Goal: Task Accomplishment & Management: Manage account settings

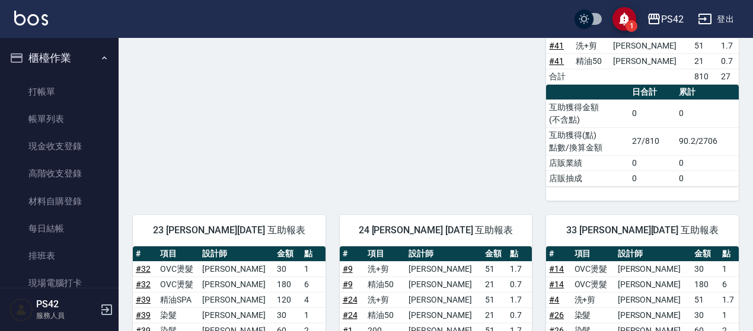
scroll to position [237, 0]
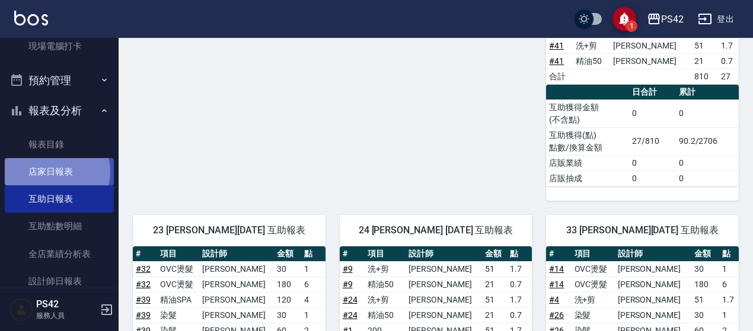
click at [54, 172] on link "店家日報表" at bounding box center [59, 171] width 109 height 27
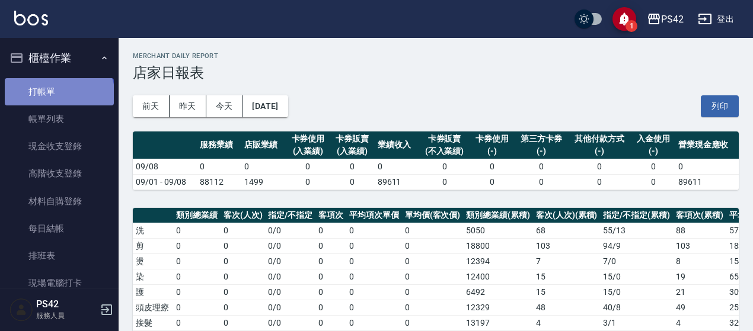
click at [58, 96] on link "打帳單" at bounding box center [59, 91] width 109 height 27
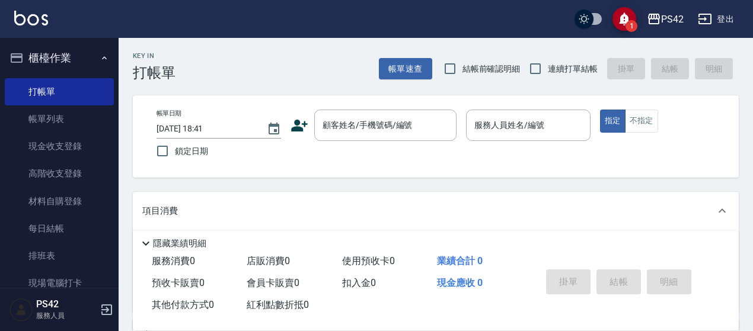
click at [561, 73] on span "連續打單結帳" at bounding box center [573, 69] width 50 height 12
click at [548, 73] on input "連續打單結帳" at bounding box center [535, 68] width 25 height 25
checkbox input "true"
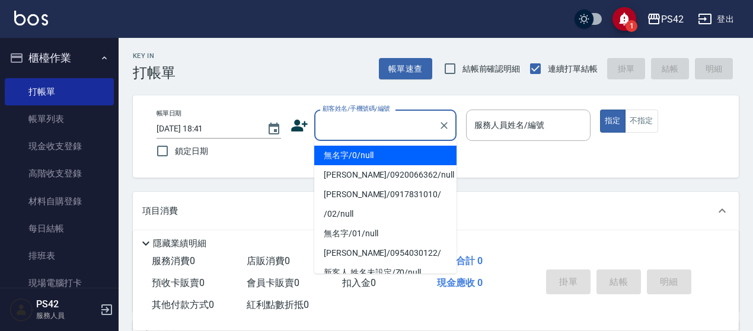
click at [352, 124] on input "顧客姓名/手機號碼/編號" at bounding box center [376, 125] width 114 height 21
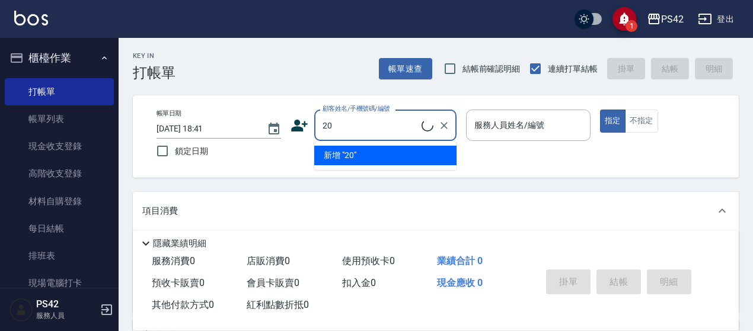
type input "[PERSON_NAME]/0920066362/null"
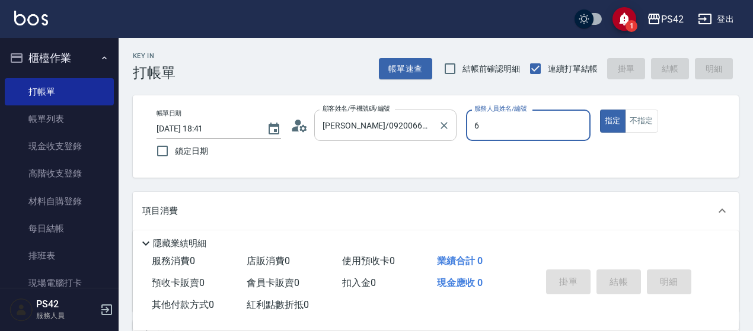
type input "[PERSON_NAME]-6"
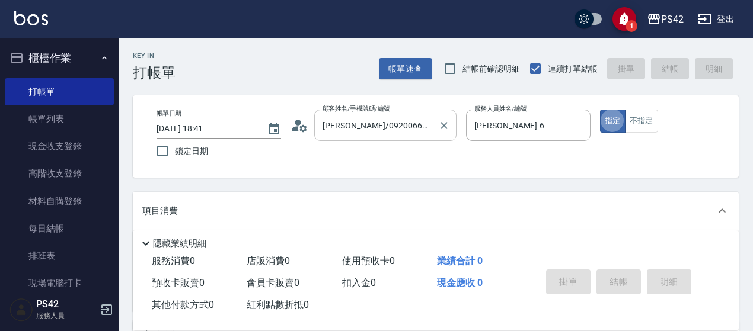
type button "true"
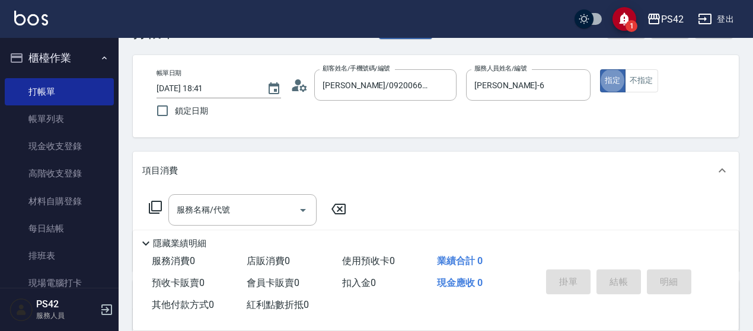
scroll to position [59, 0]
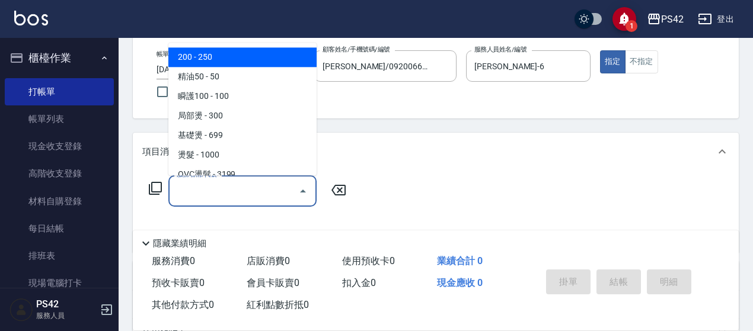
click at [207, 194] on input "服務名稱/代號" at bounding box center [234, 191] width 120 height 21
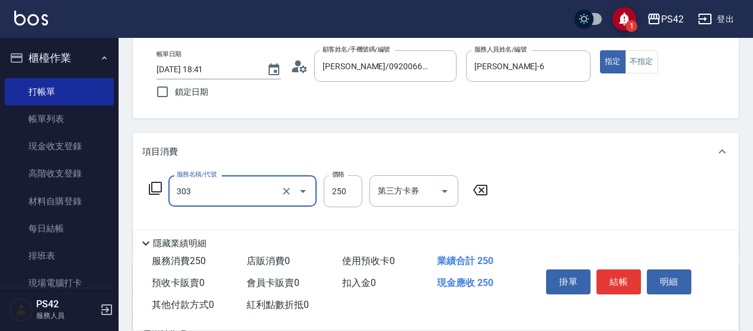
type input "剪髮(303)"
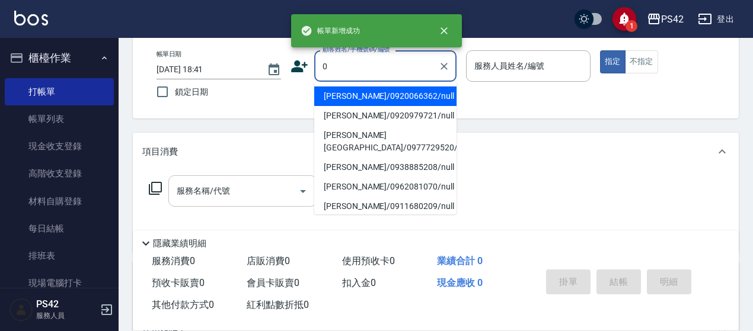
type input "[PERSON_NAME]/0920066362/null"
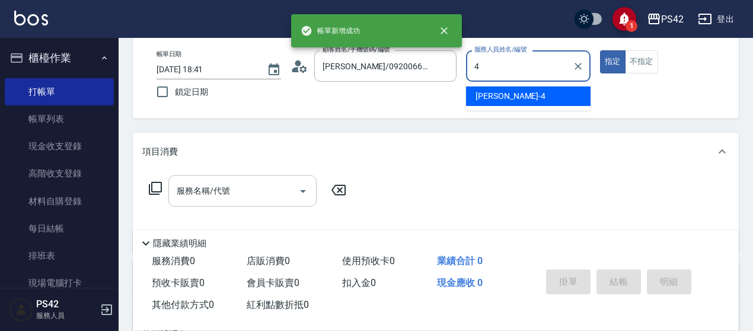
type input "[PERSON_NAME]-4"
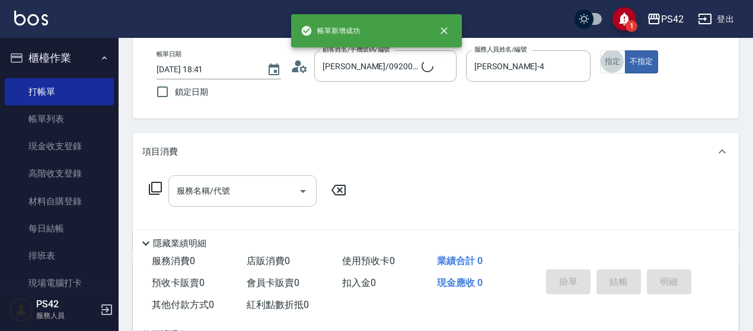
type input "無名字/0/null"
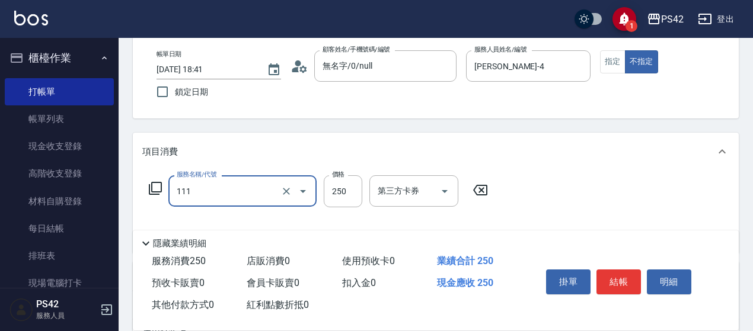
type input "200(111)"
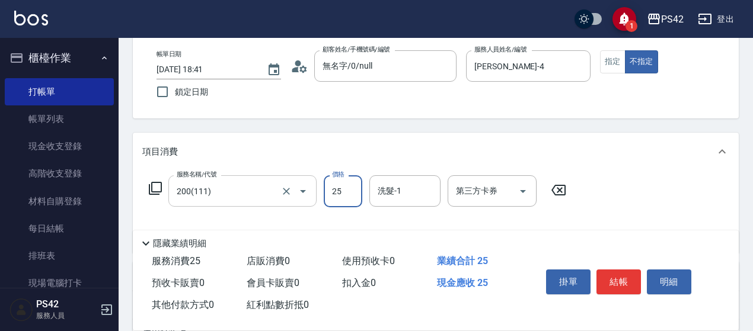
type input "250"
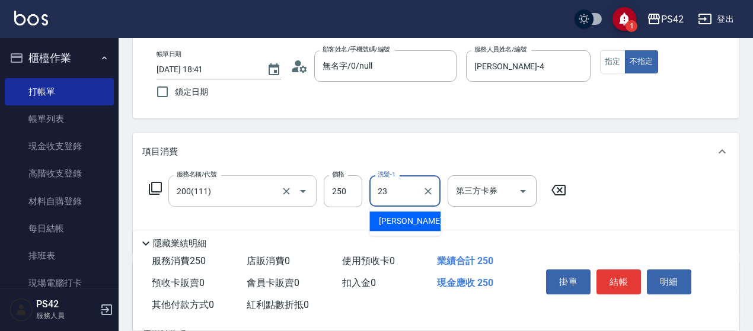
type input "[PERSON_NAME]-23"
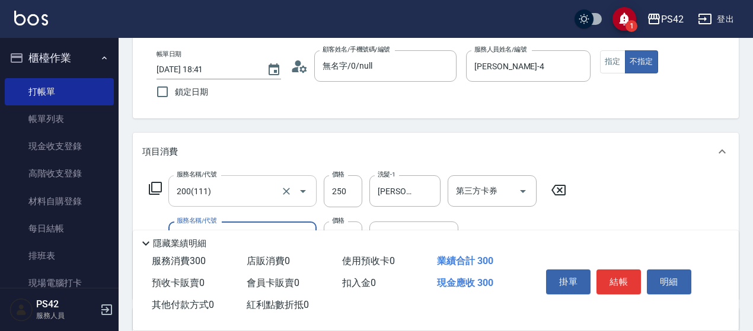
type input "精油50(112)"
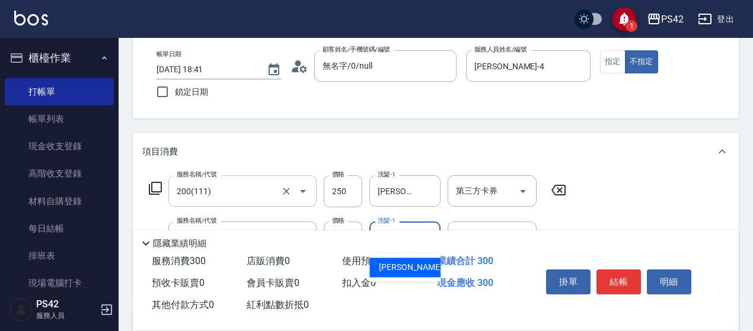
type input "[PERSON_NAME]-23"
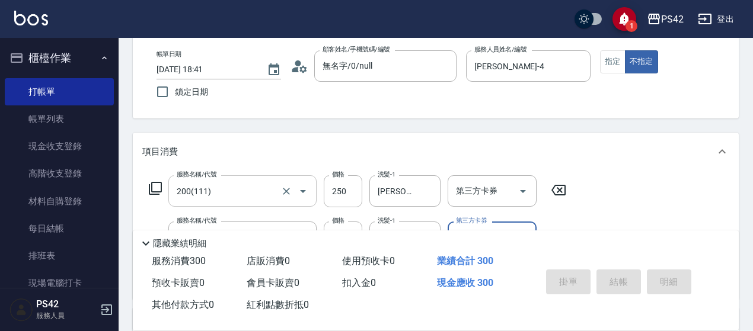
type input "[DATE] 18:42"
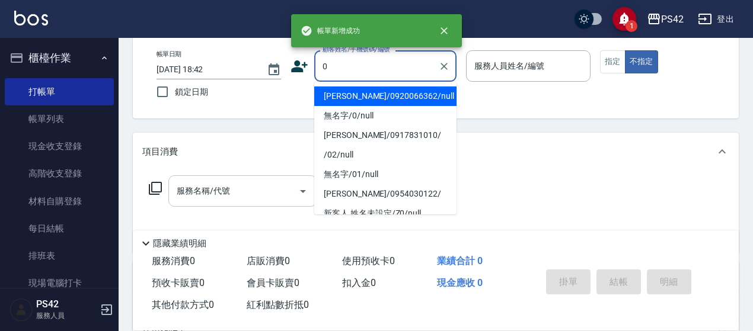
type input "[PERSON_NAME]/0920066362/null"
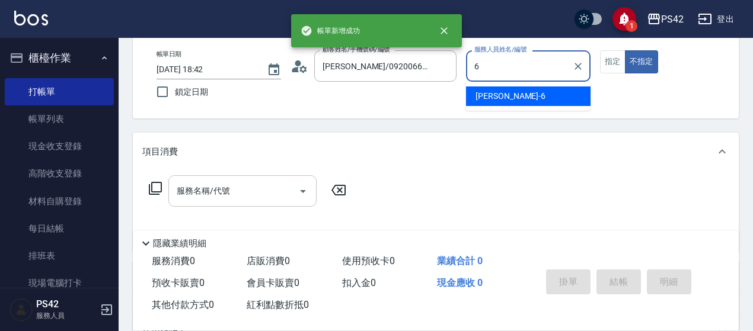
type input "6"
type button "false"
type input "[PERSON_NAME]-6"
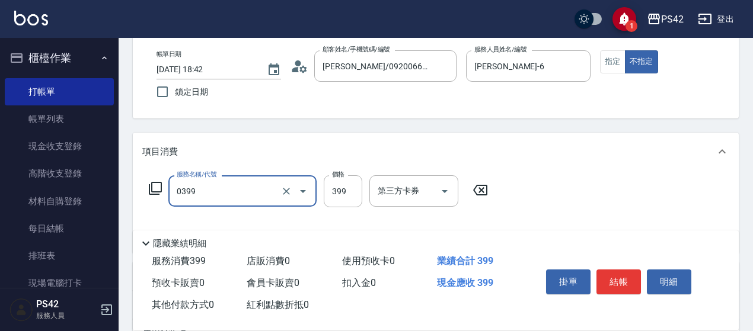
type input "海鹽399(0399)"
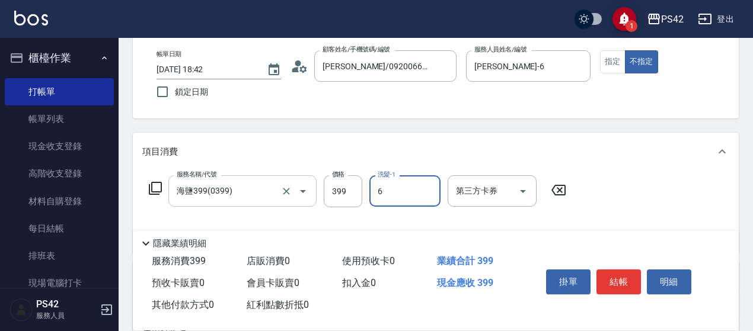
type input "[PERSON_NAME]-6"
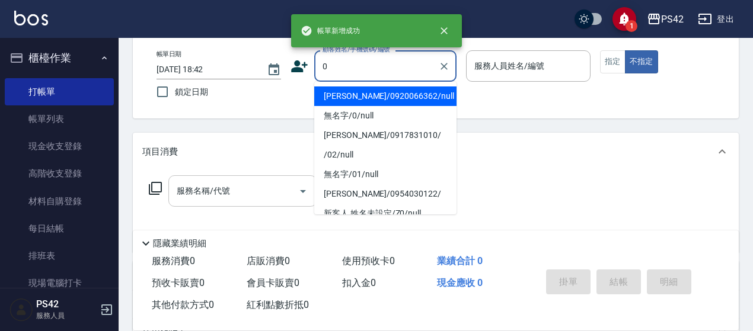
type input "[PERSON_NAME]/0920066362/null"
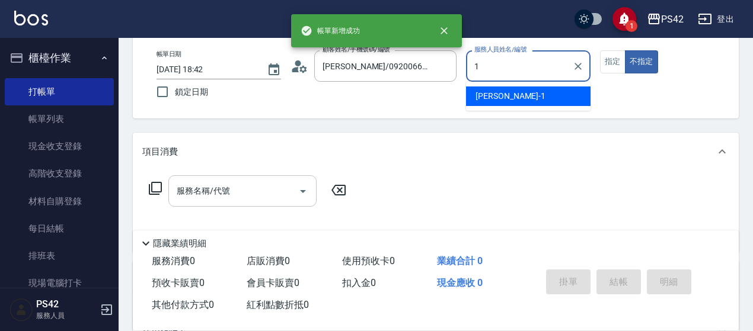
type input "[PERSON_NAME]-1"
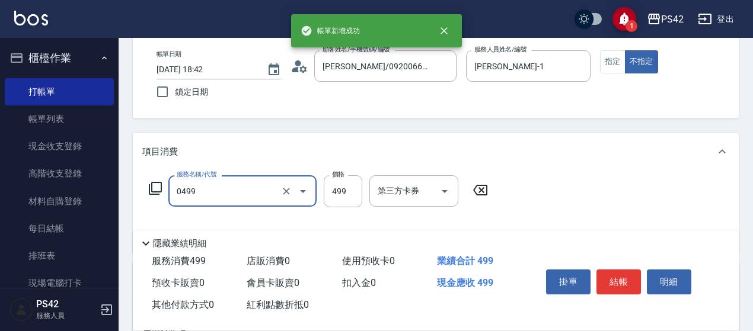
type input "[PERSON_NAME]499(0499)"
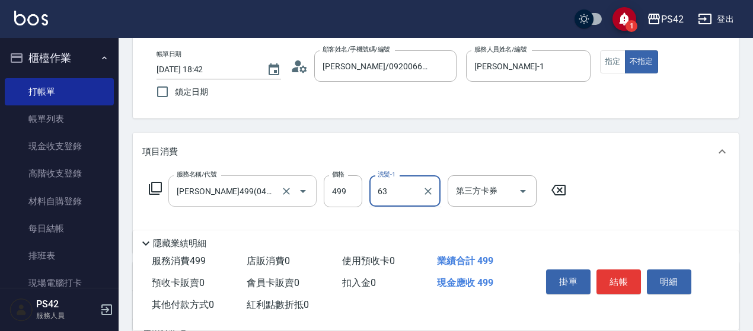
type input "6"
type input "[PERSON_NAME]-33"
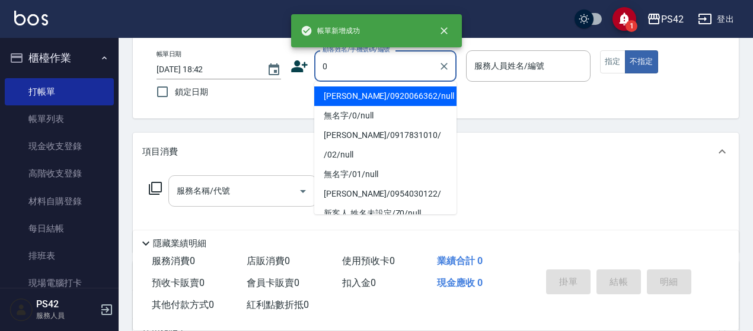
type input "[PERSON_NAME]/0920066362/null"
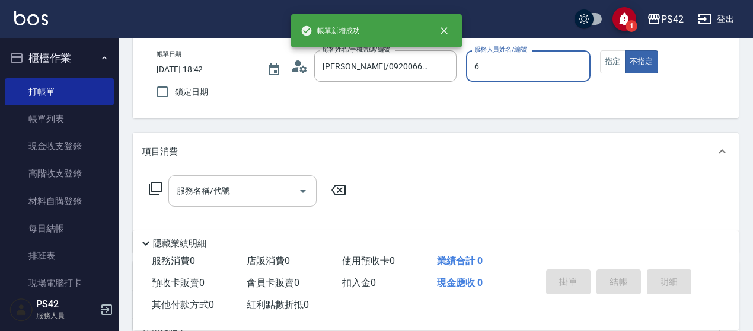
type input "[PERSON_NAME]-6"
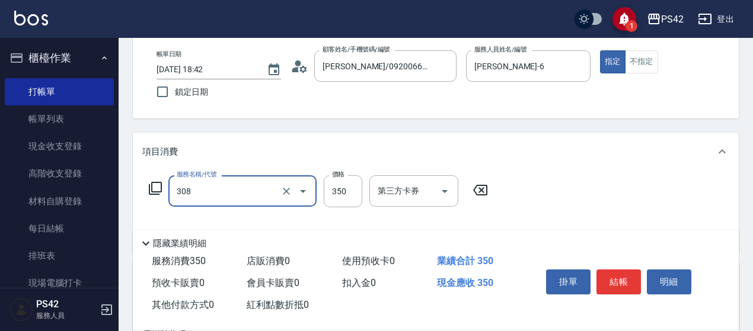
type input "洗+剪(308)"
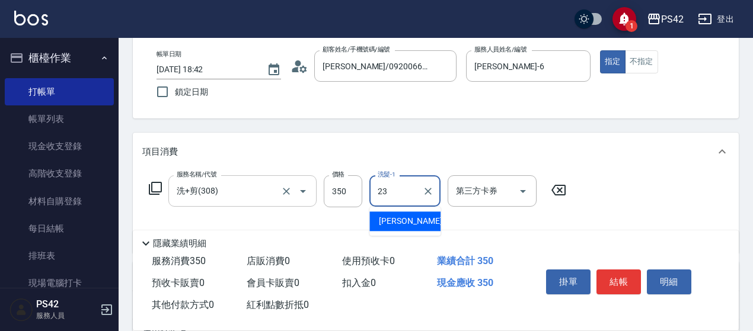
type input "[PERSON_NAME]-23"
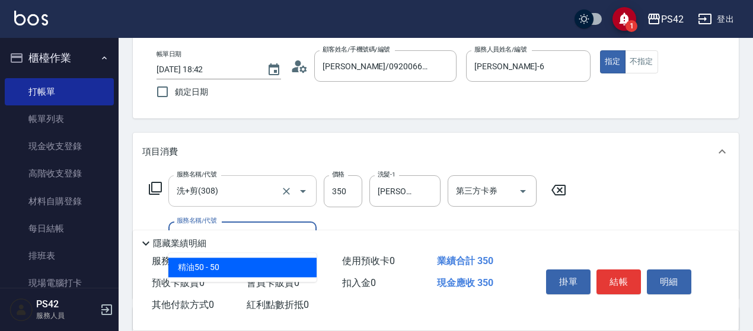
type input "精油50(112)"
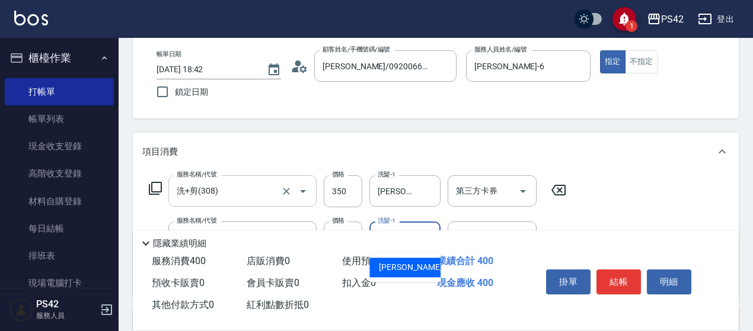
type input "[PERSON_NAME]-23"
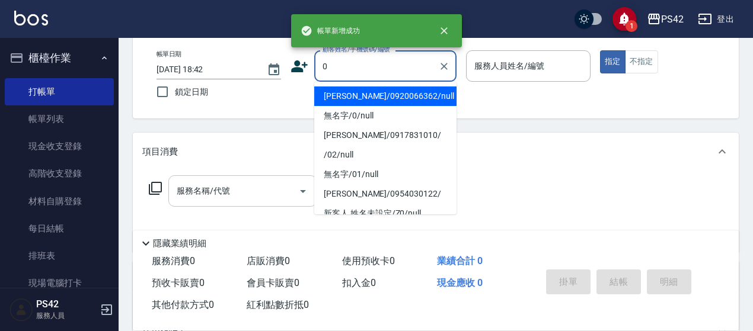
type input "[PERSON_NAME]/0920066362/null"
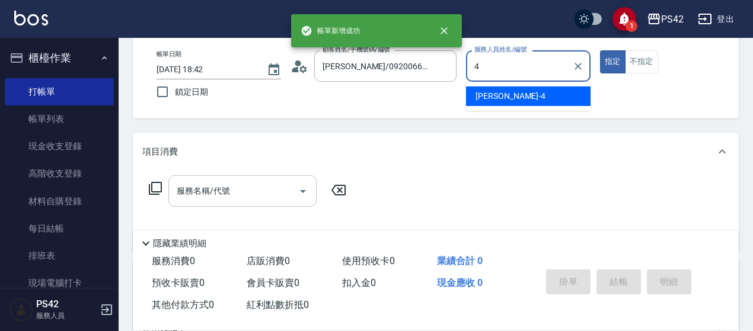
type input "[PERSON_NAME]-4"
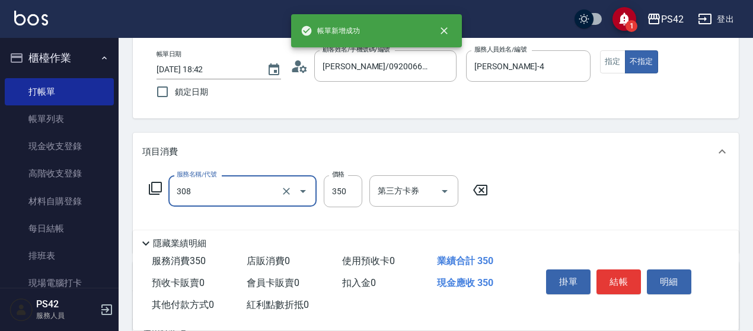
type input "洗+剪(308)"
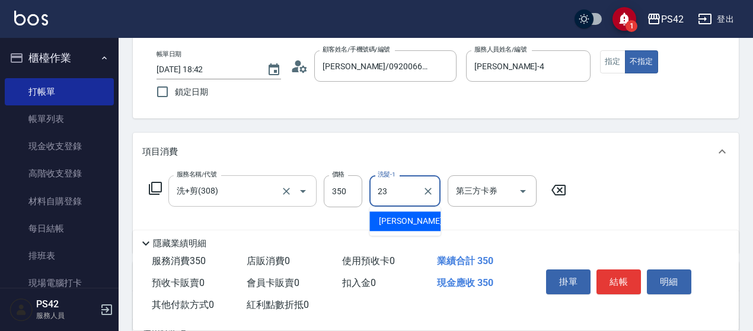
type input "[PERSON_NAME]-23"
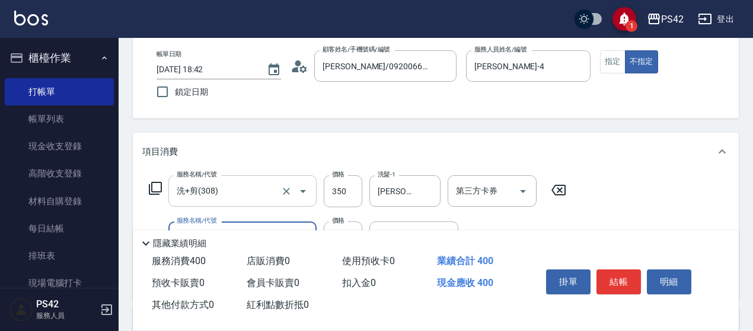
type input "精油50(112)"
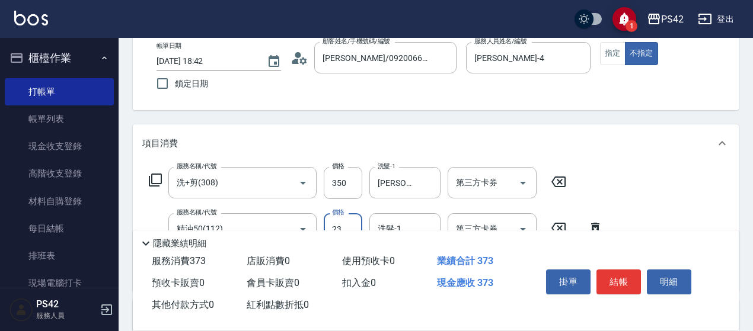
scroll to position [178, 0]
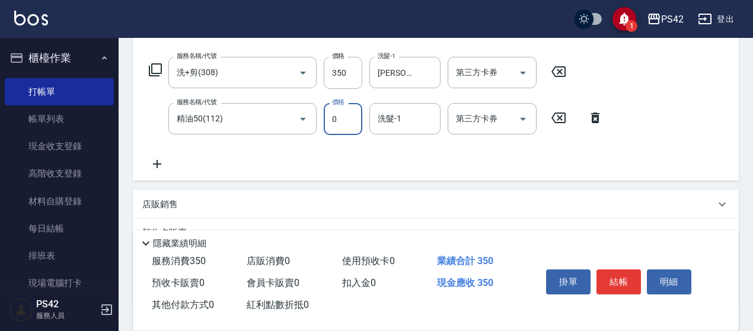
type input "50"
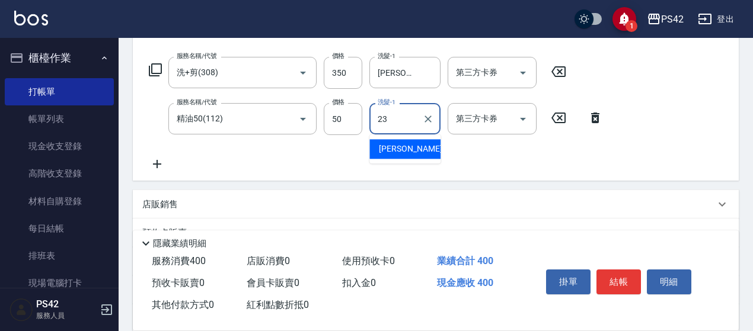
type input "[PERSON_NAME]-23"
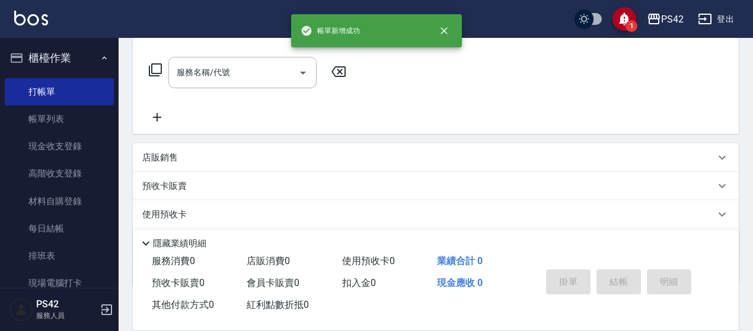
scroll to position [0, 0]
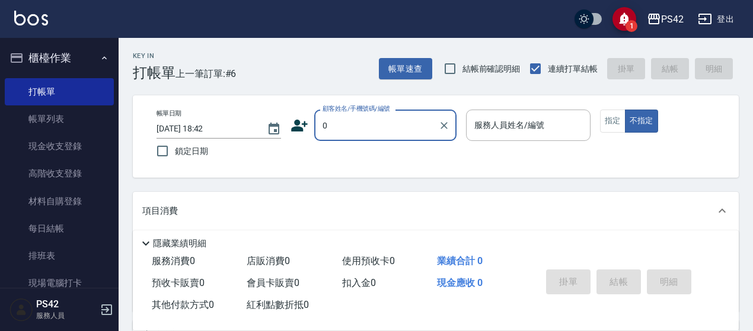
type input "[PERSON_NAME]/0920066362/null"
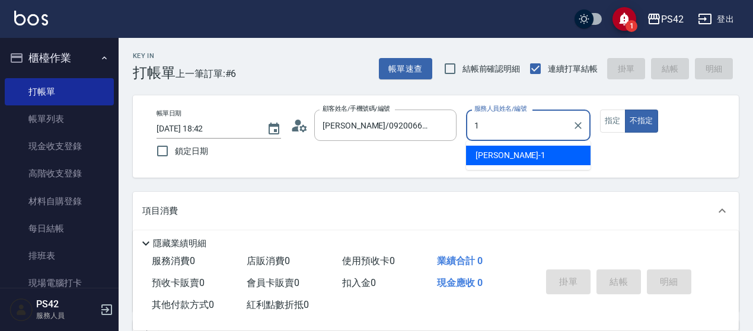
type input "[PERSON_NAME]-1"
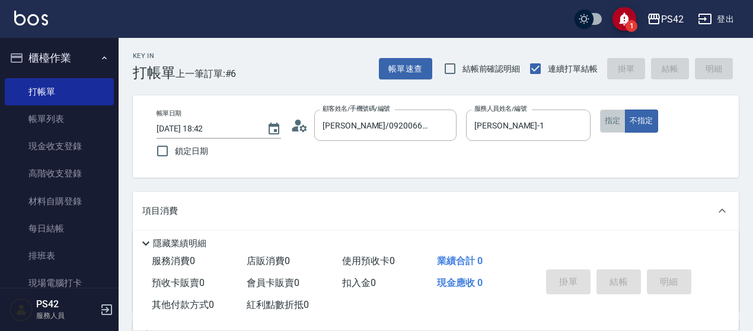
click at [614, 117] on button "指定" at bounding box center [612, 121] width 25 height 23
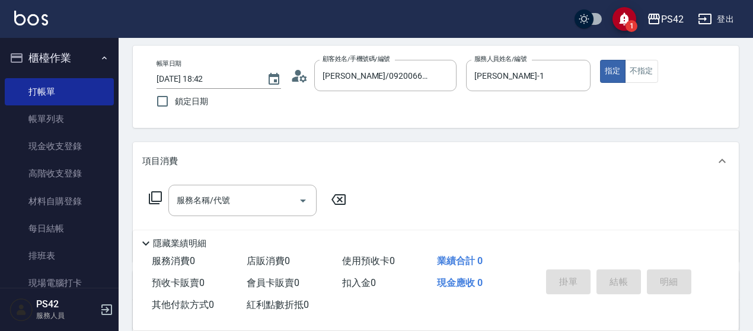
scroll to position [119, 0]
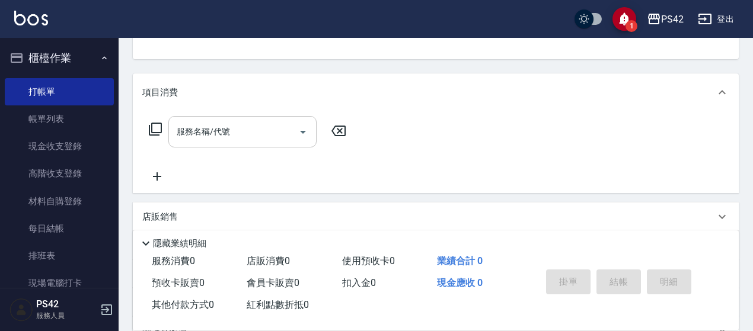
click at [241, 133] on input "服務名稱/代號" at bounding box center [234, 132] width 120 height 21
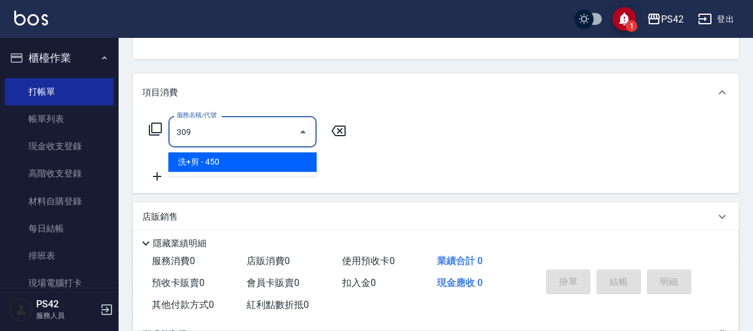
type input "洗+剪(309)"
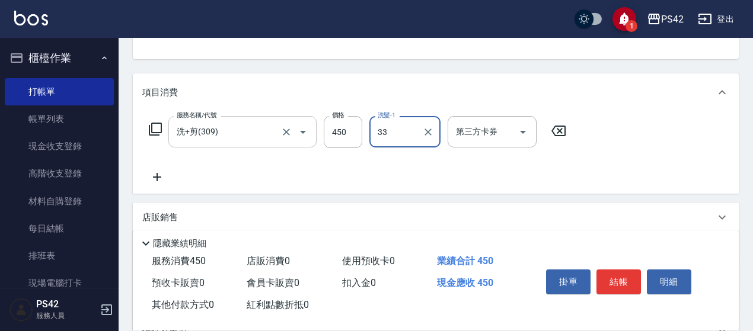
type input "[PERSON_NAME]-33"
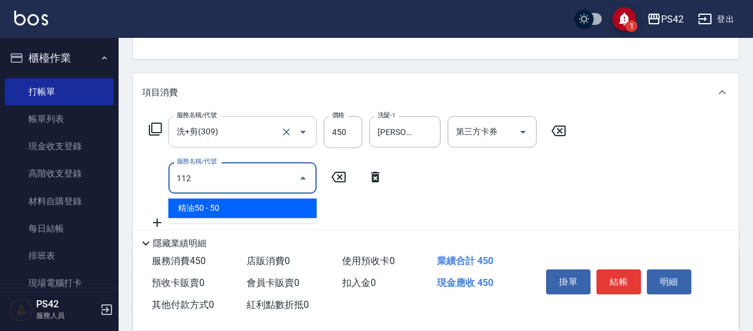
type input "精油50(112)"
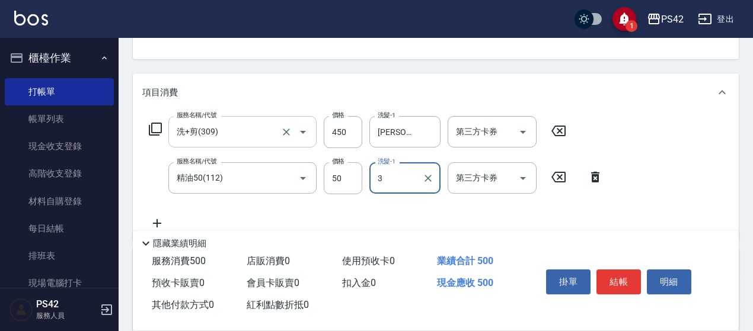
type input "3"
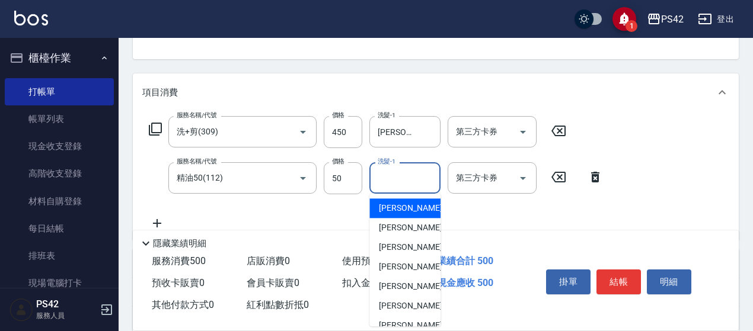
click at [391, 174] on input "洗髮-1" at bounding box center [405, 178] width 60 height 21
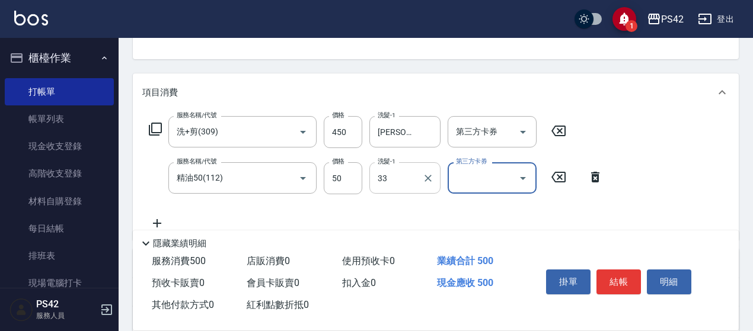
type input "[PERSON_NAME]-33"
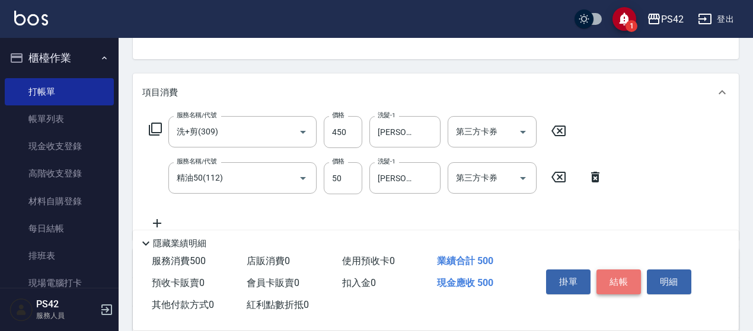
click at [607, 290] on button "結帳" at bounding box center [618, 282] width 44 height 25
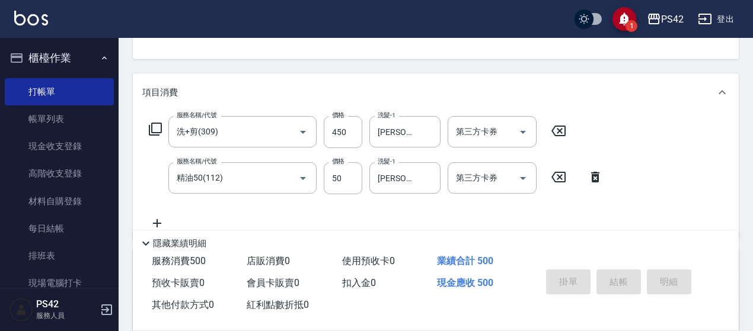
type input "[DATE] 18:43"
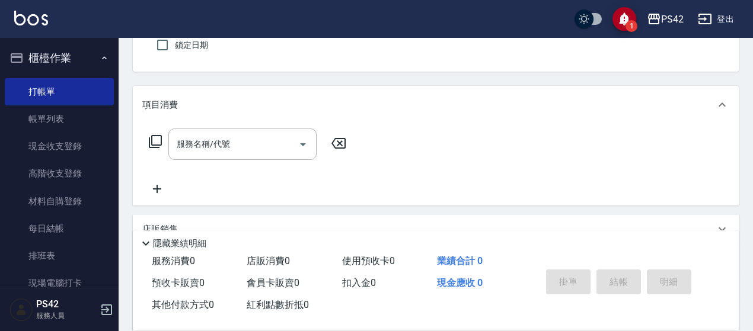
scroll to position [0, 0]
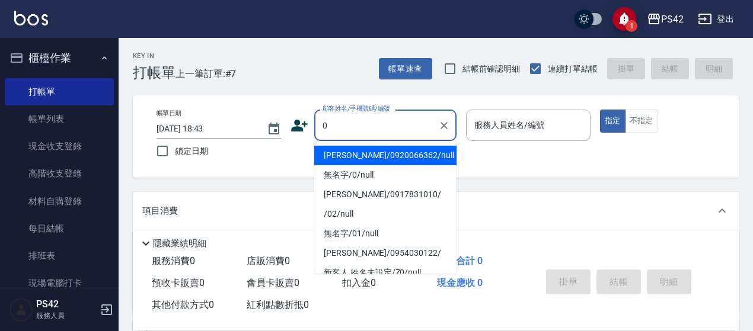
type input "[PERSON_NAME]/0920066362/null"
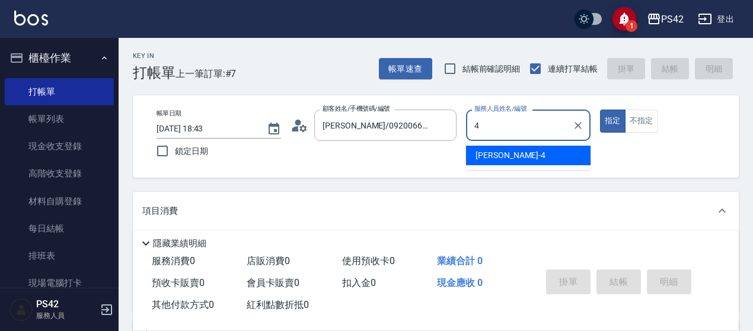
type input "[PERSON_NAME]-4"
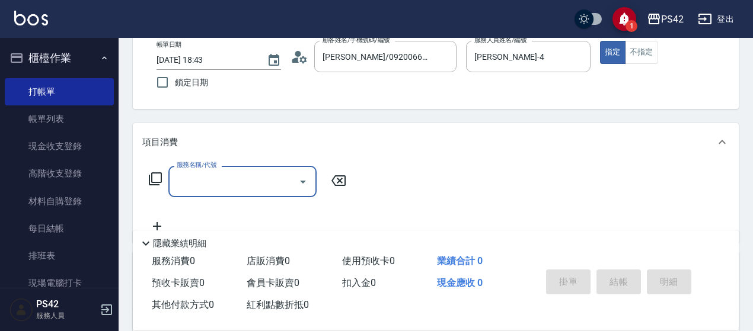
scroll to position [178, 0]
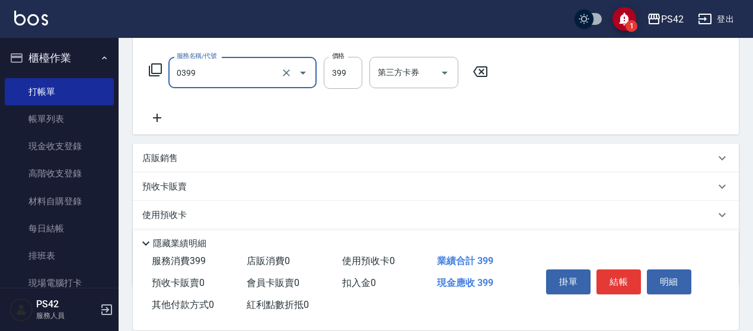
type input "海鹽399(0399)"
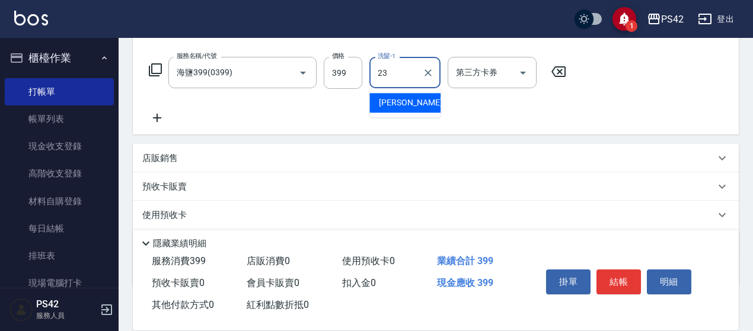
type input "[PERSON_NAME]-23"
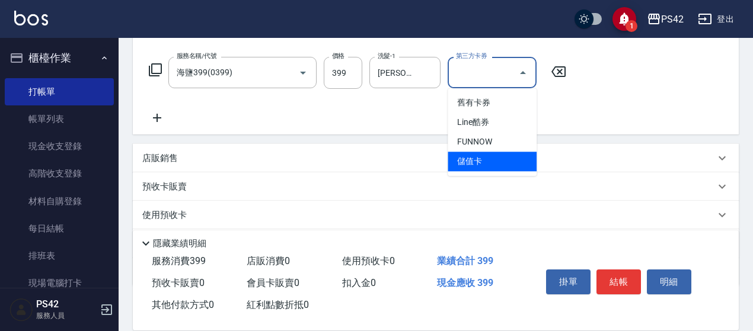
type input "儲值卡"
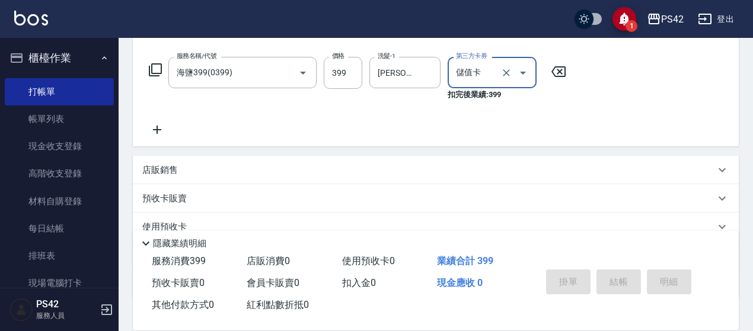
type input "[DATE] 18:48"
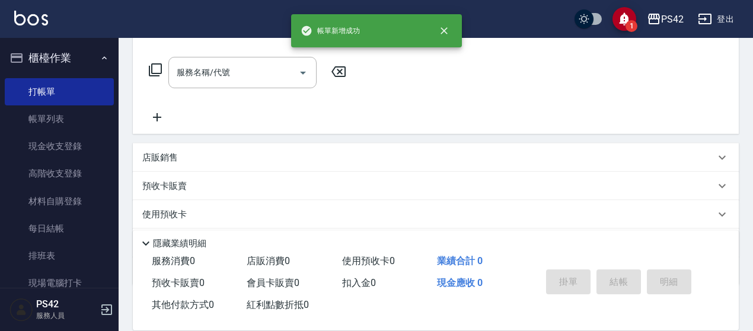
scroll to position [0, 0]
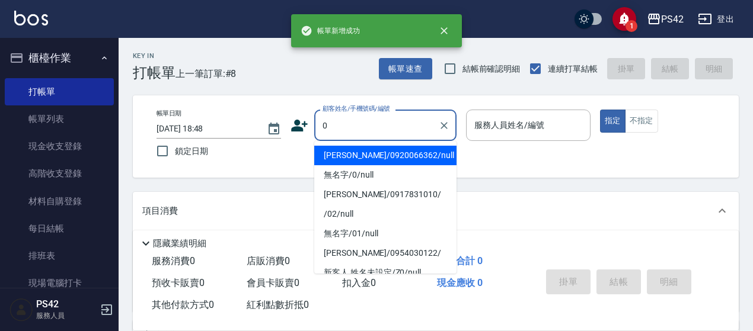
type input "[PERSON_NAME]/0920066362/null"
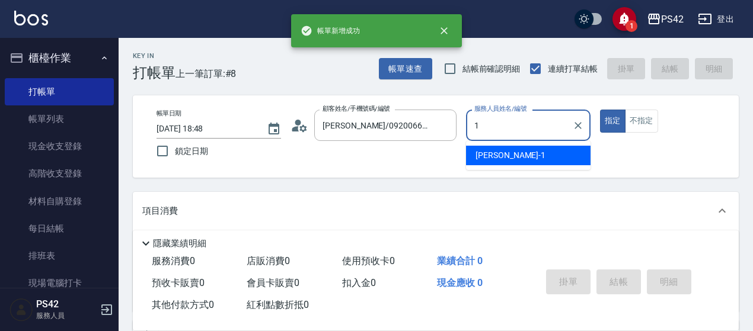
type input "[PERSON_NAME]-1"
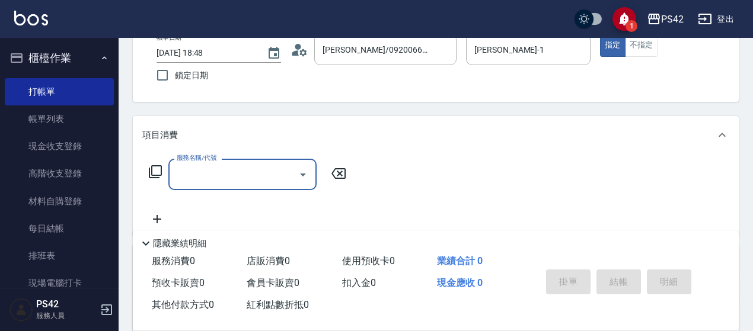
scroll to position [119, 0]
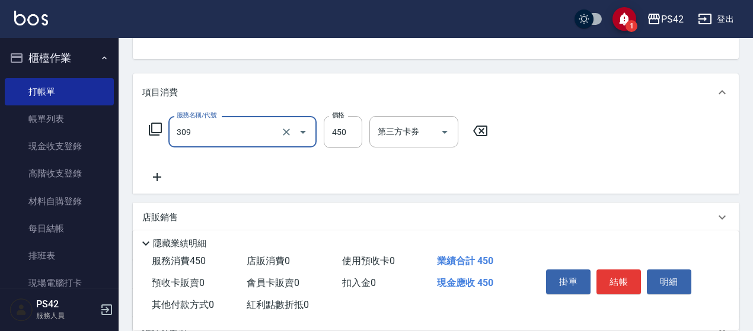
type input "洗+剪(309)"
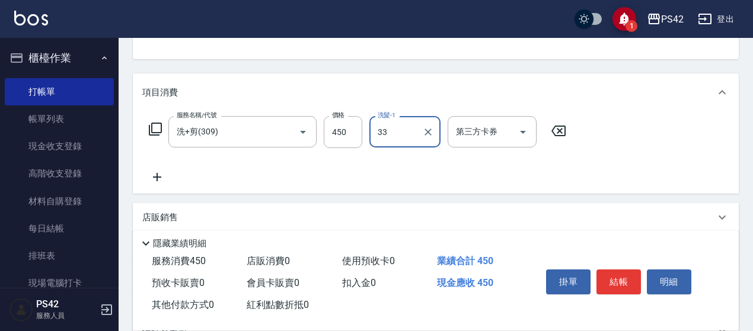
type input "[PERSON_NAME]-33"
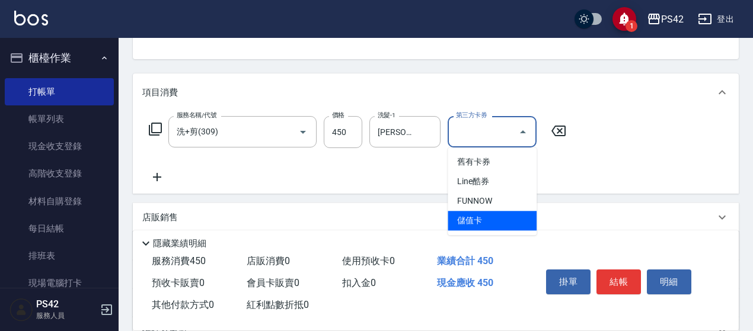
type input "儲值卡"
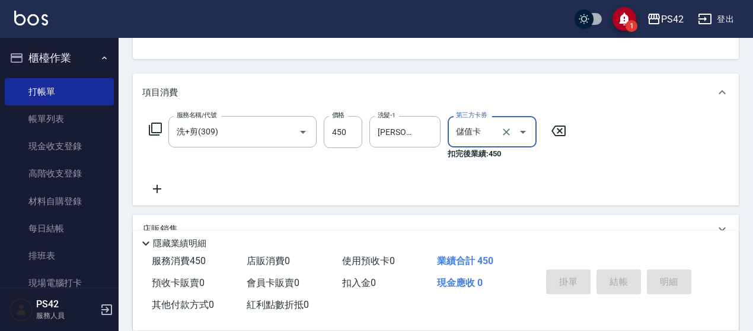
scroll to position [115, 0]
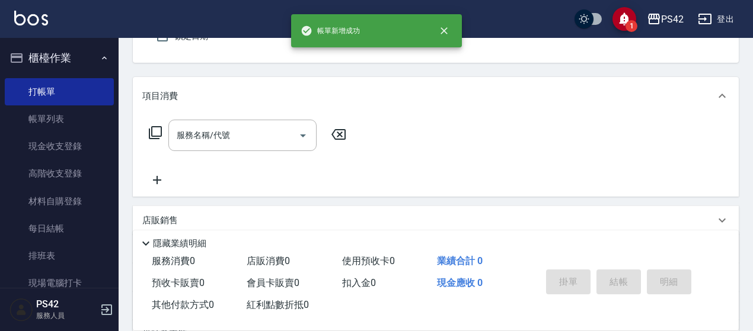
type input "[PERSON_NAME]/0920066362/null"
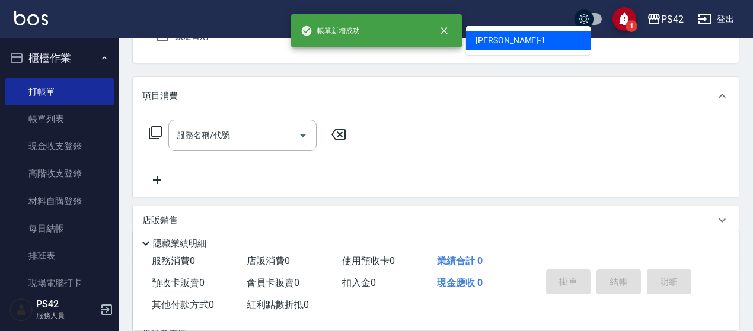
type input "[PERSON_NAME]-1"
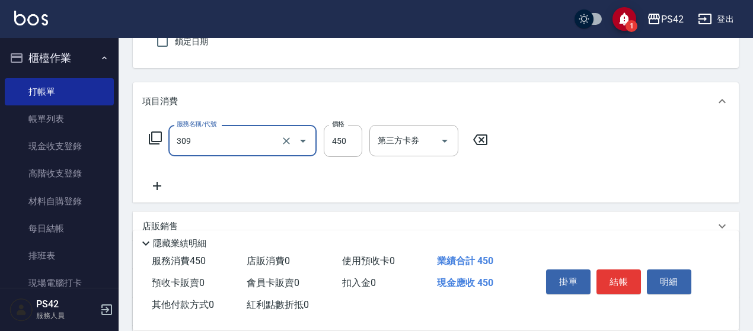
type input "洗+剪(309)"
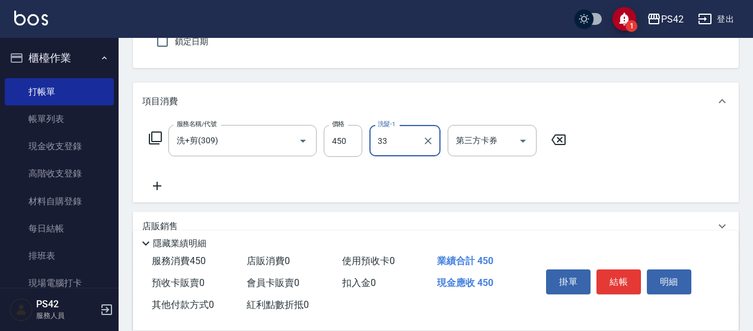
type input "[PERSON_NAME]-33"
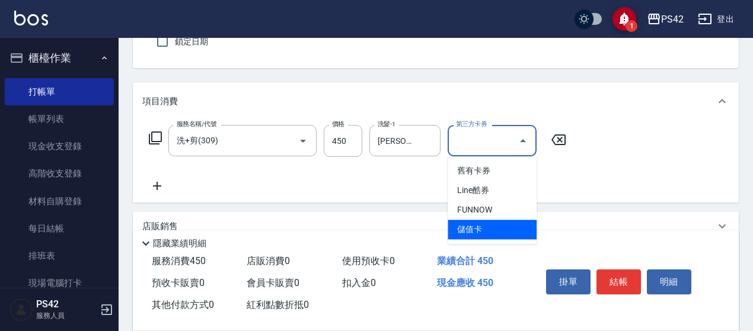
type input "儲值卡"
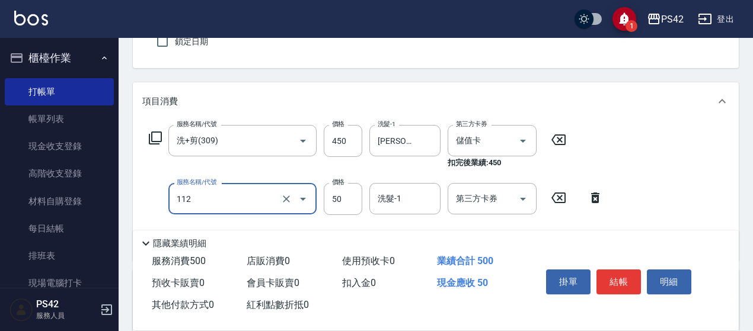
type input "精油50(112)"
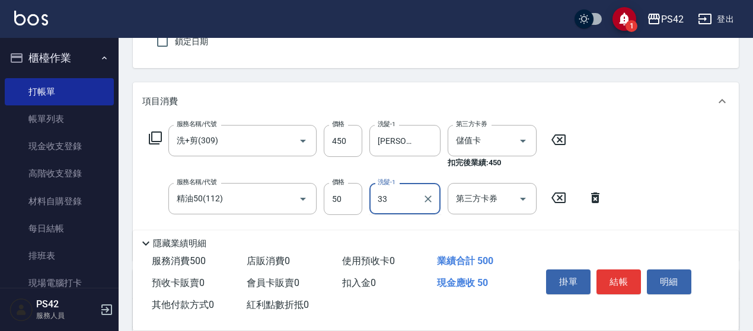
type input "[PERSON_NAME]-33"
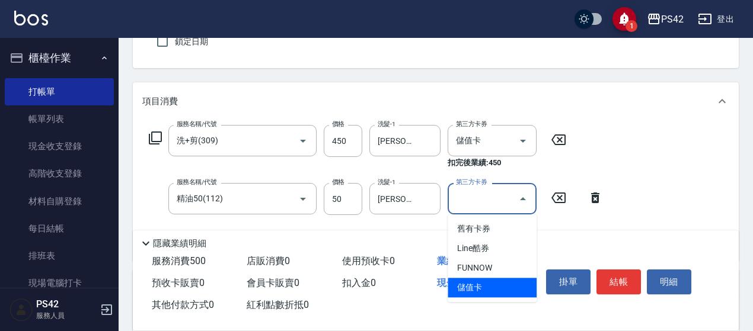
type input "儲值卡"
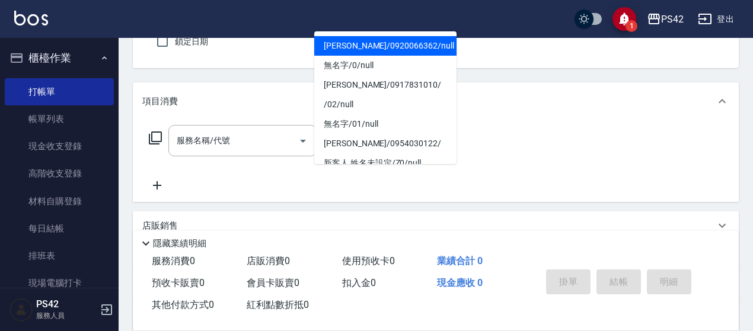
type input "[PERSON_NAME]/0920066362/null"
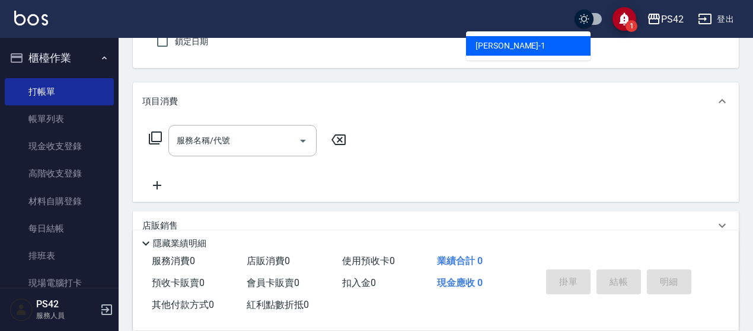
type input "[PERSON_NAME]-1"
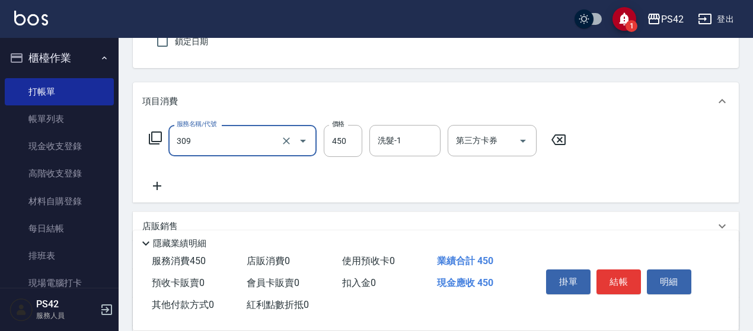
type input "洗+剪(309)"
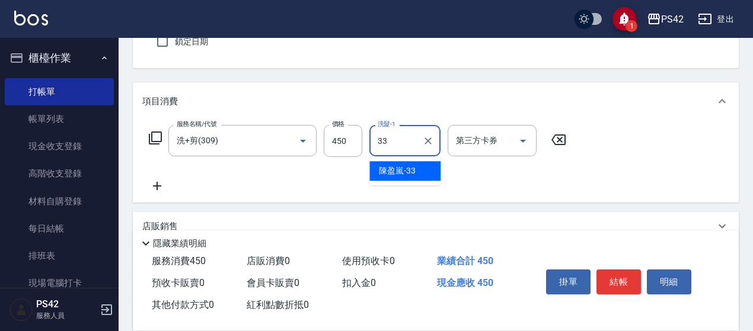
type input "[PERSON_NAME]-33"
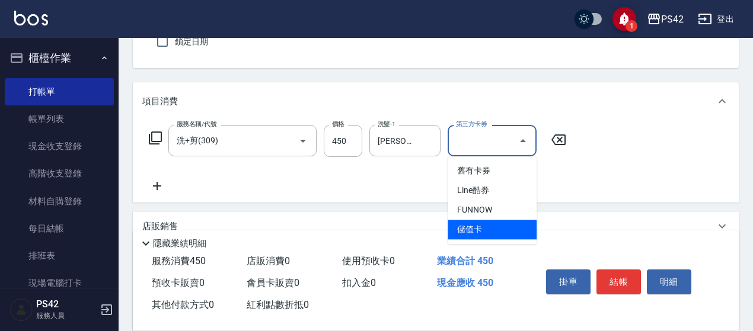
type input "儲值卡"
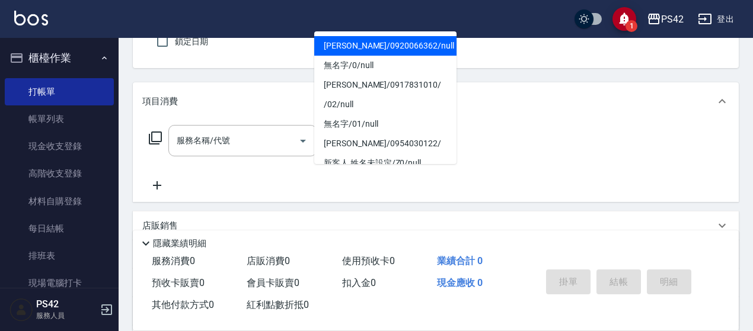
type input "[PERSON_NAME]/0920066362/null"
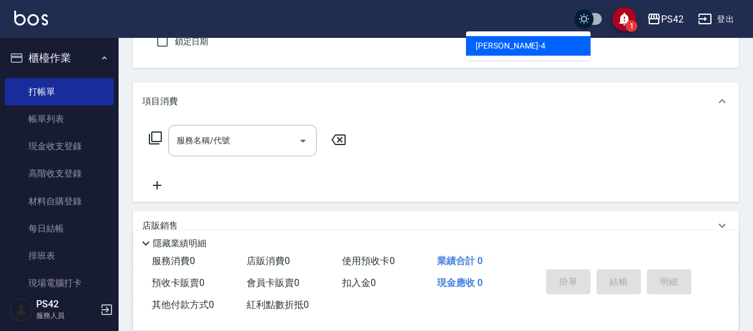
type input "[PERSON_NAME]-4"
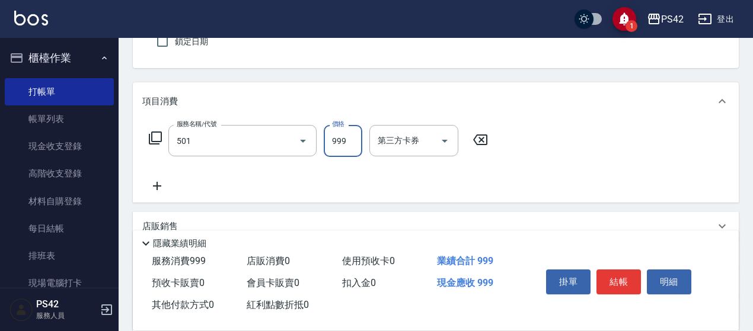
type input "染髮(501)"
type input "1800"
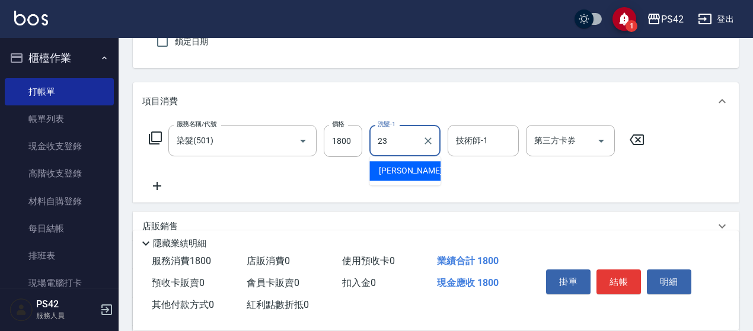
type input "[PERSON_NAME]-23"
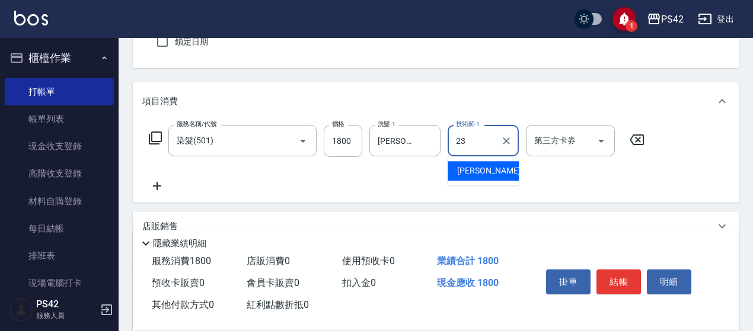
type input "[PERSON_NAME]-23"
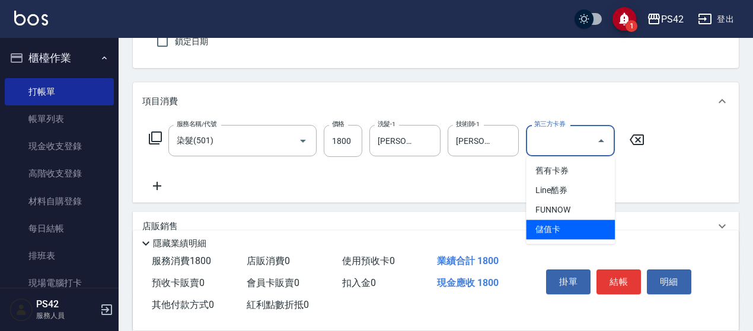
type input "儲值卡"
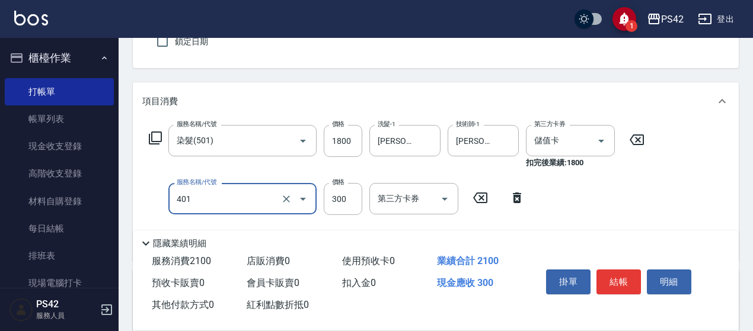
type input "300護(401)"
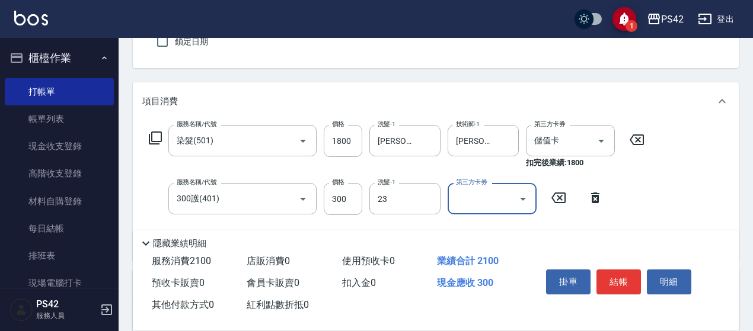
type input "[PERSON_NAME]-23"
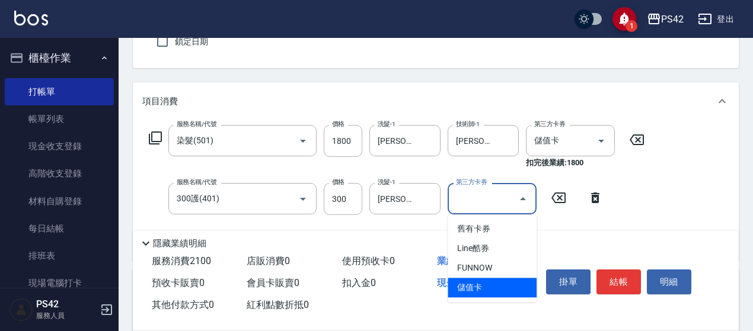
type input "儲值卡"
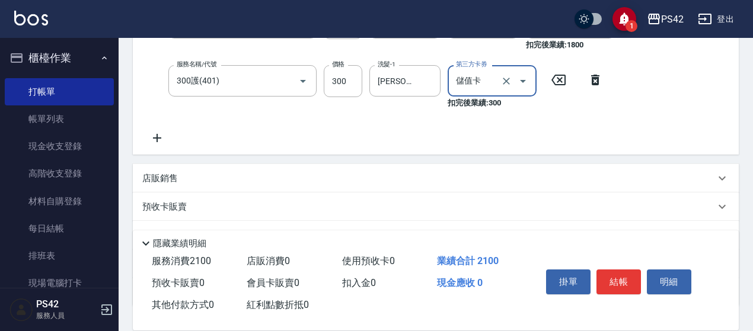
scroll to position [228, 0]
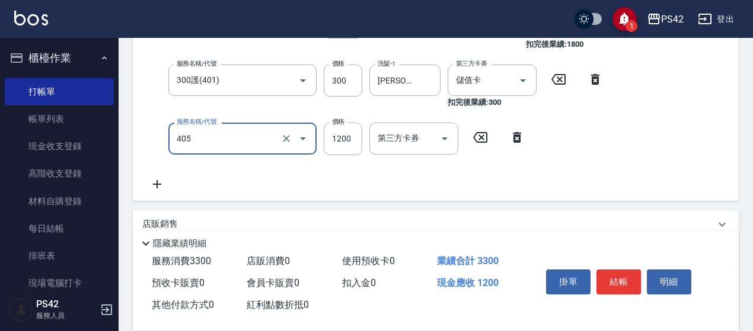
type input "1200護(405)"
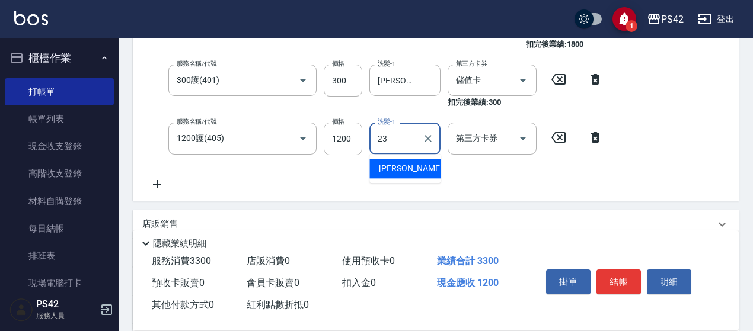
type input "[PERSON_NAME]-23"
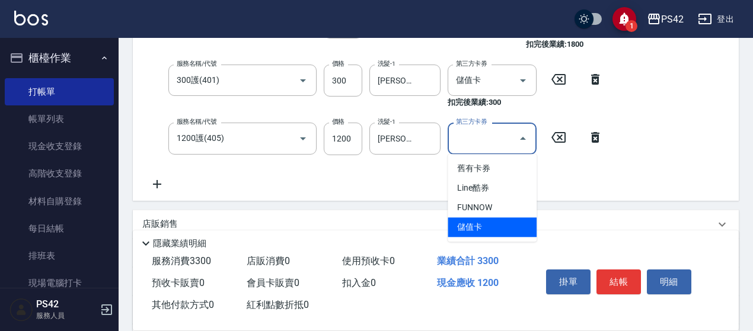
type input "儲值卡"
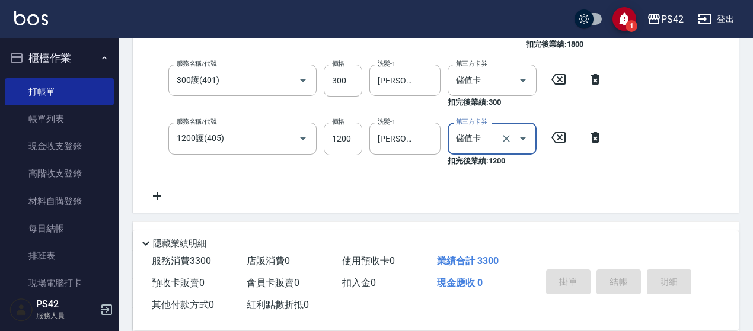
type input "[DATE] 18:49"
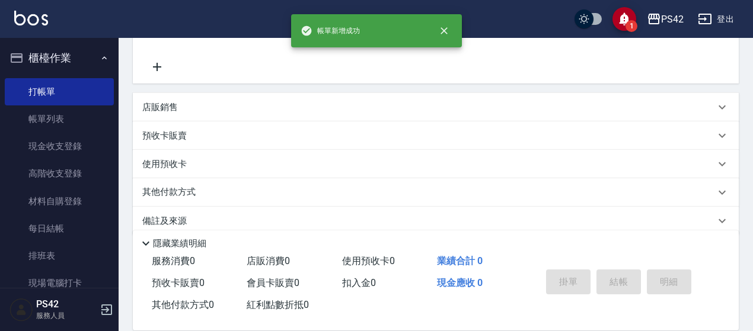
scroll to position [0, 0]
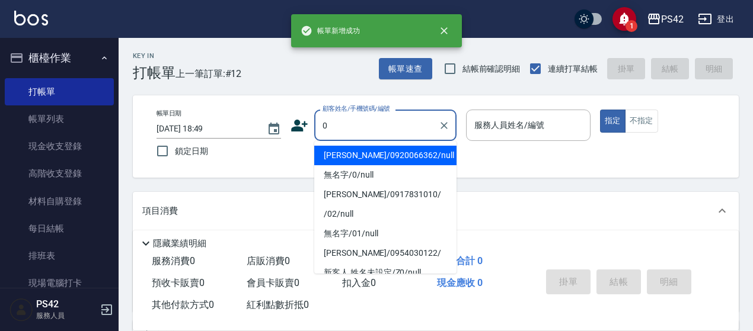
type input "[PERSON_NAME]/0920066362/null"
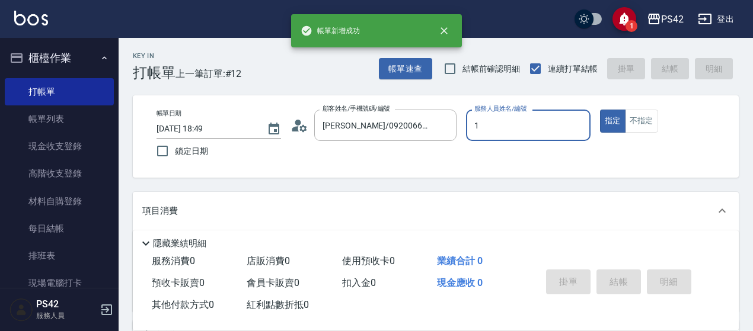
type input "[PERSON_NAME]-1"
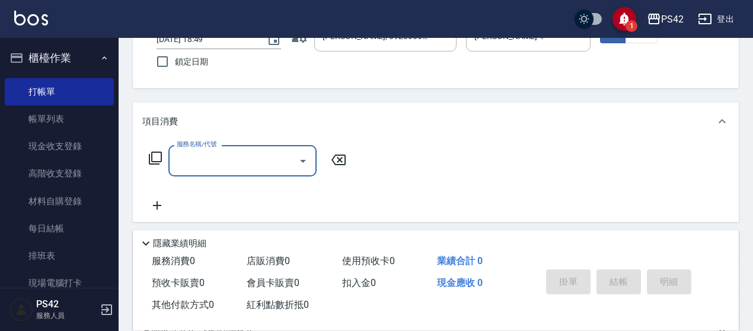
scroll to position [119, 0]
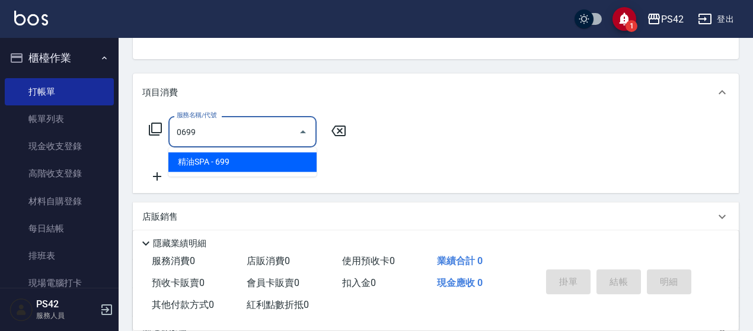
type input "精油SPA(0699)"
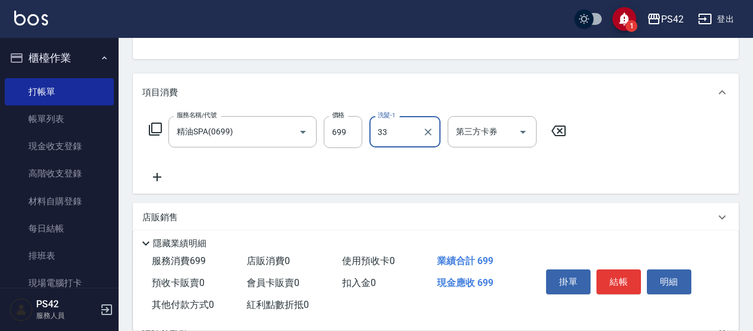
type input "[PERSON_NAME]-33"
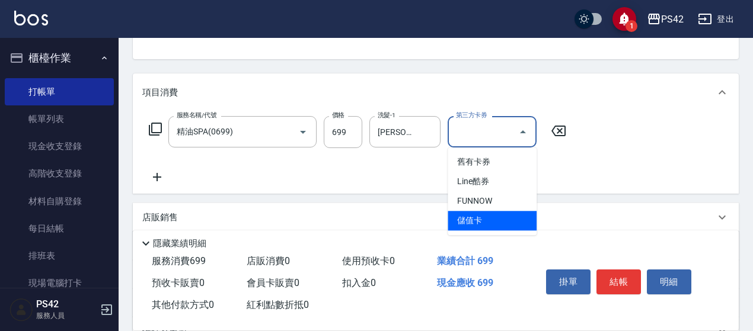
type input "儲值卡"
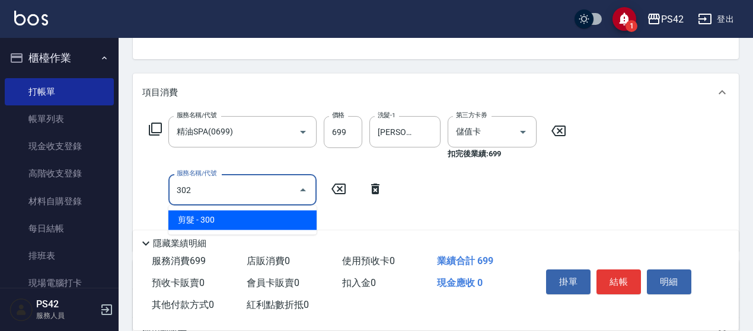
type input "剪髮(302)"
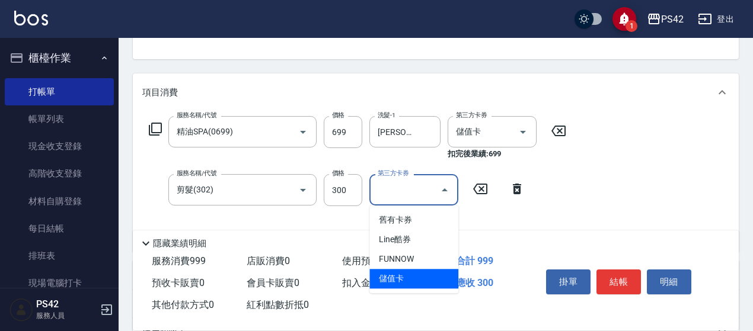
type input "儲值卡"
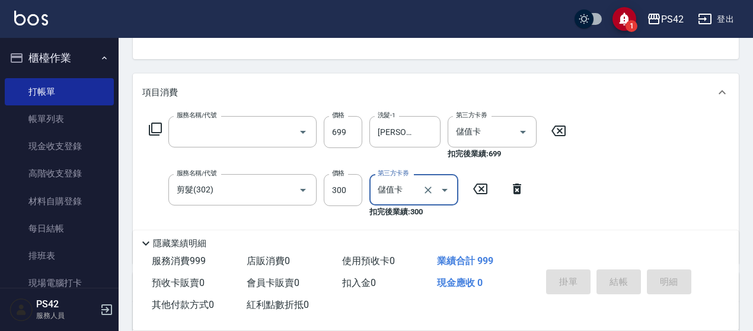
scroll to position [115, 0]
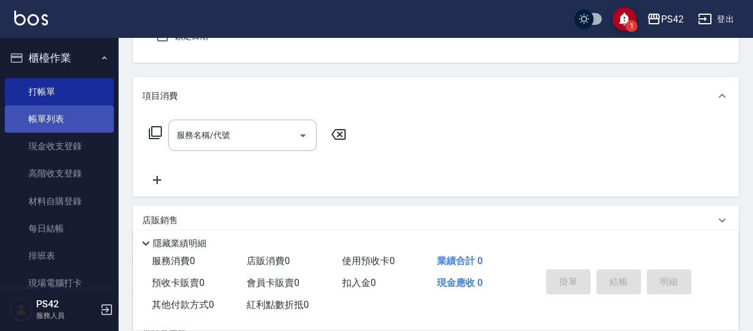
click at [40, 118] on link "帳單列表" at bounding box center [59, 119] width 109 height 27
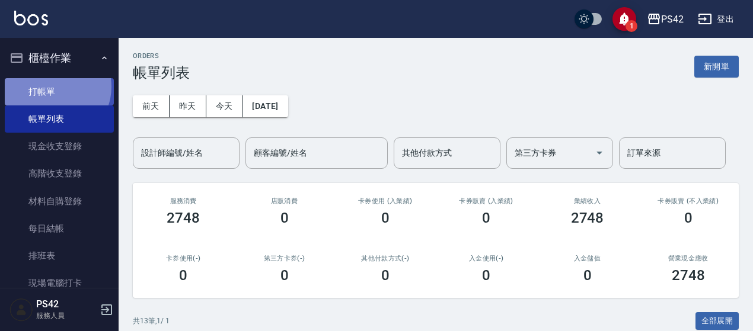
click at [55, 87] on link "打帳單" at bounding box center [59, 91] width 109 height 27
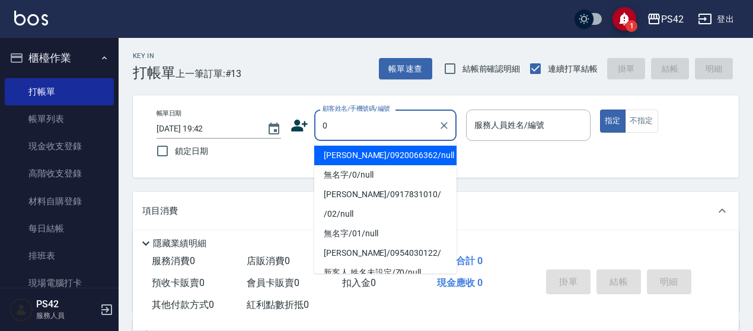
type input "[PERSON_NAME]/0920066362/null"
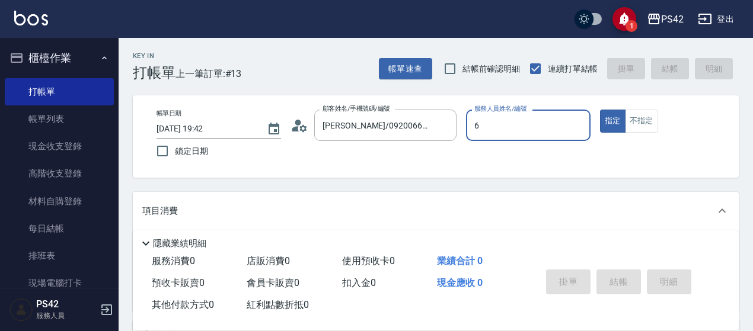
type input "[PERSON_NAME]-6"
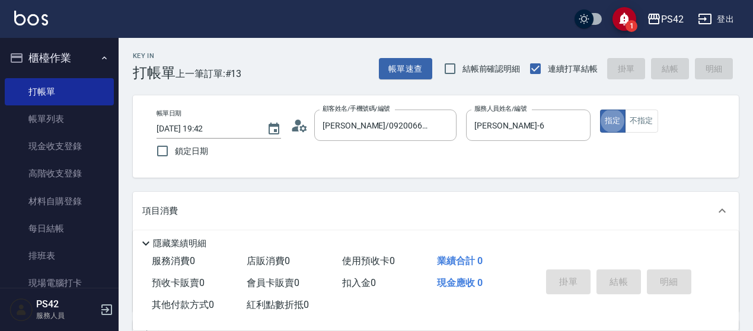
type button "true"
type input "無名字/0/null"
click at [652, 123] on button "不指定" at bounding box center [641, 121] width 33 height 23
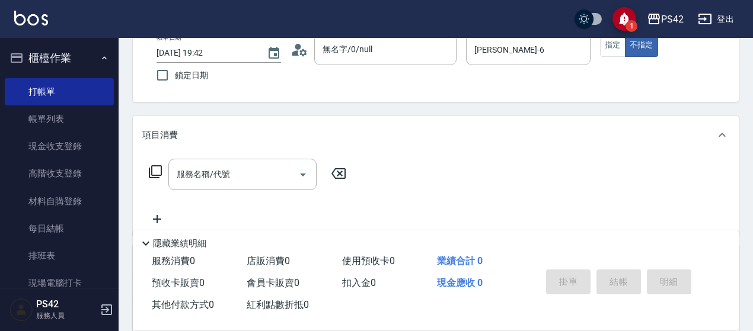
scroll to position [119, 0]
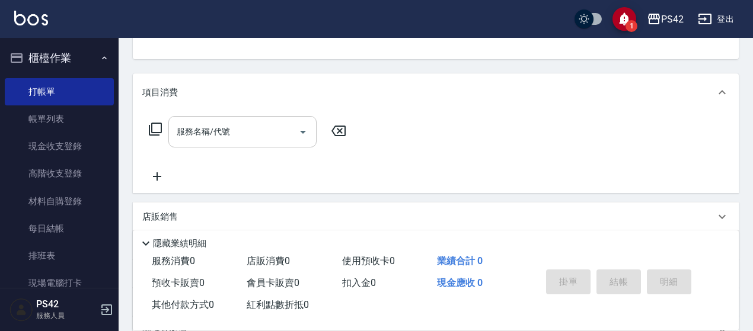
click at [217, 131] on input "服務名稱/代號" at bounding box center [234, 132] width 120 height 21
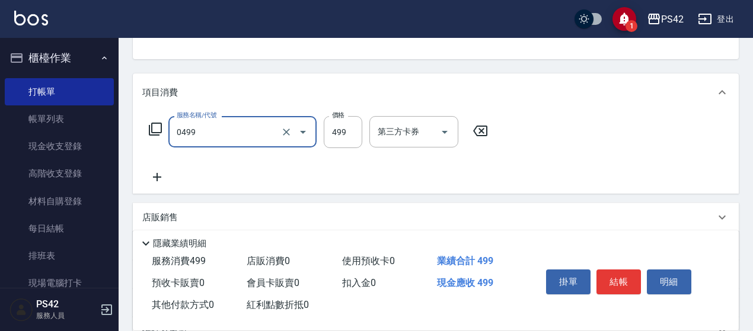
type input "[PERSON_NAME]499(0499)"
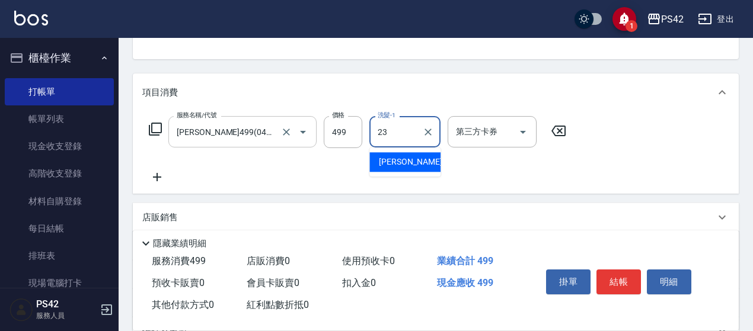
type input "[PERSON_NAME]-23"
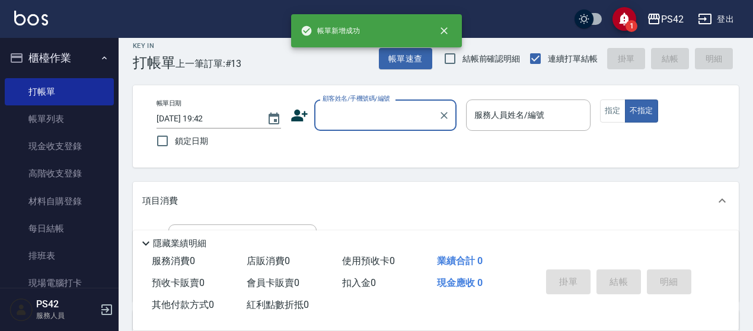
scroll to position [0, 0]
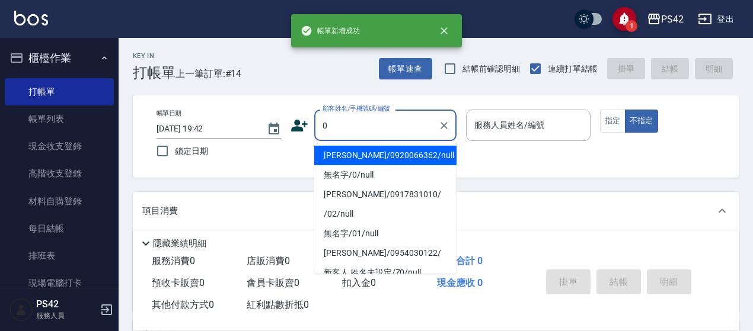
type input "[PERSON_NAME]/0920066362/null"
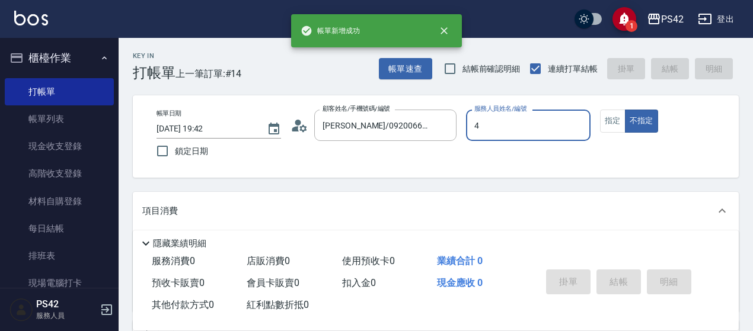
type input "4"
type button "false"
type input "[PERSON_NAME]-4"
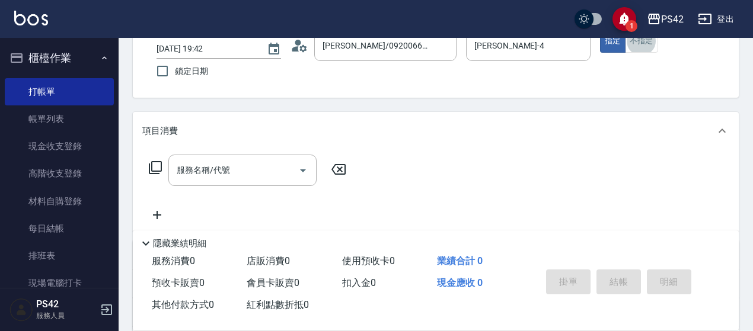
scroll to position [178, 0]
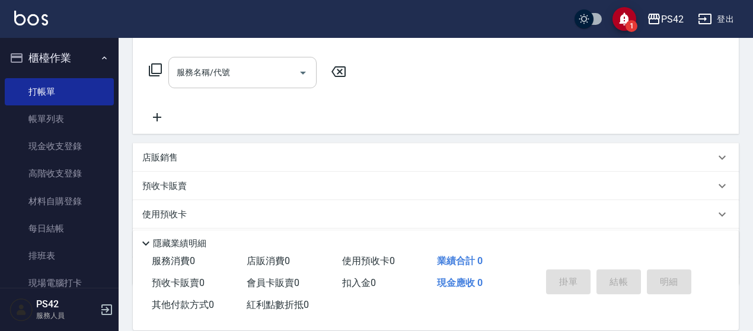
click at [262, 76] on input "服務名稱/代號" at bounding box center [234, 72] width 120 height 21
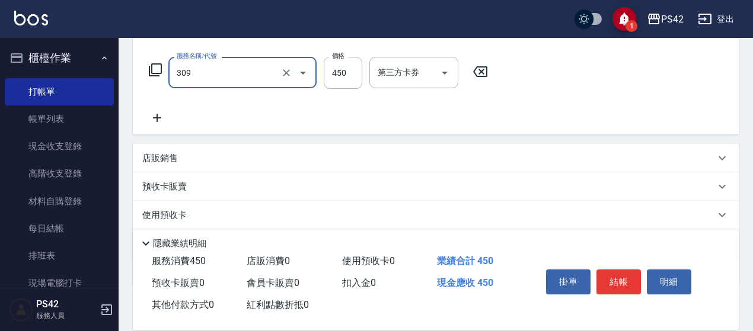
type input "洗+剪(309)"
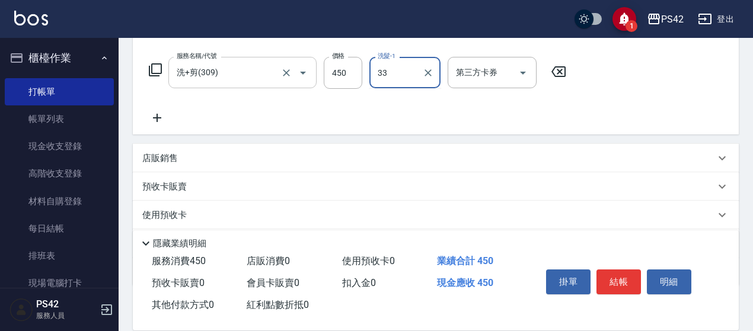
type input "[PERSON_NAME]-33"
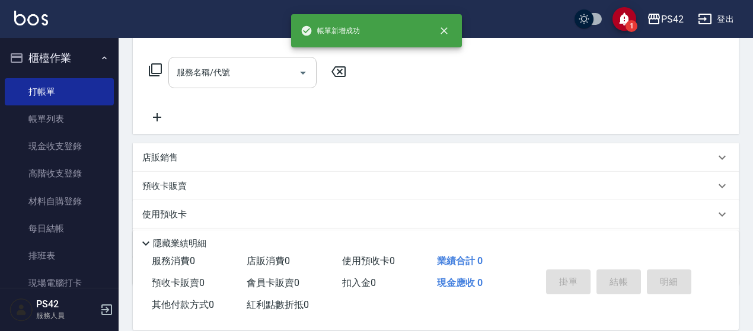
scroll to position [0, 0]
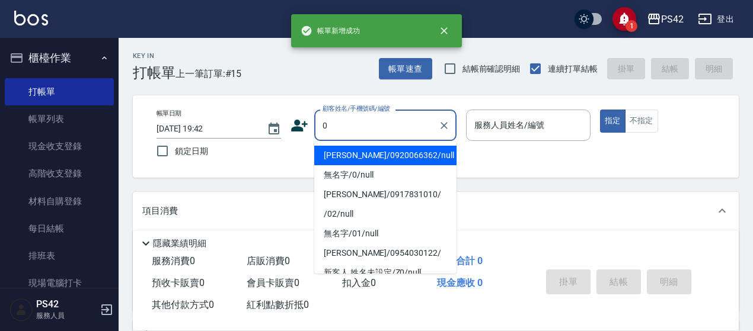
type input "[PERSON_NAME]/0920066362/null"
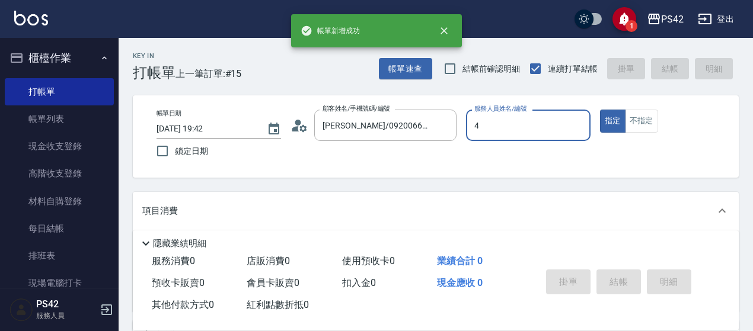
type input "[PERSON_NAME]-4"
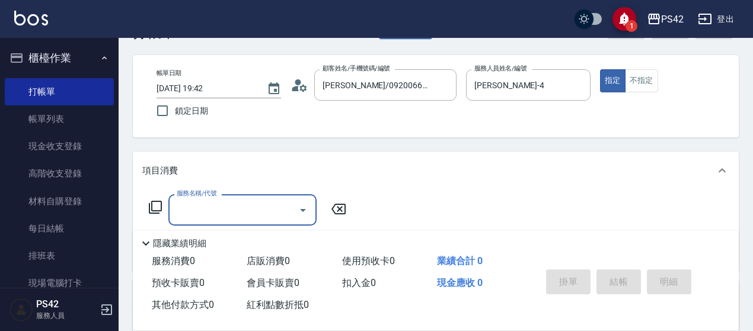
scroll to position [59, 0]
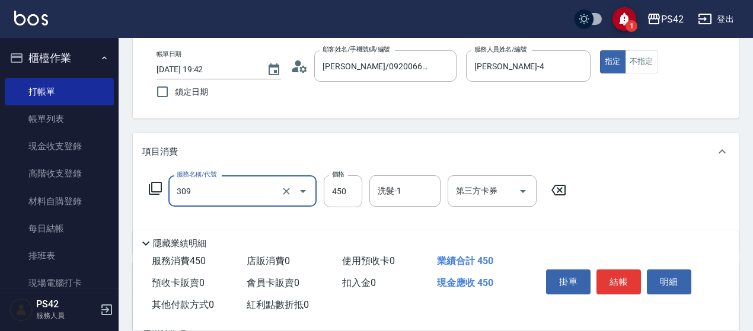
type input "洗+剪(309)"
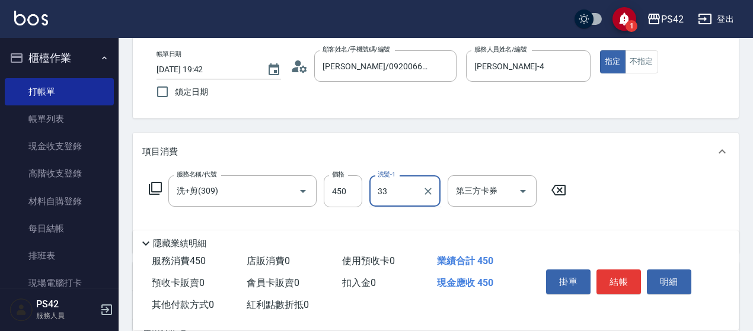
type input "[PERSON_NAME]-33"
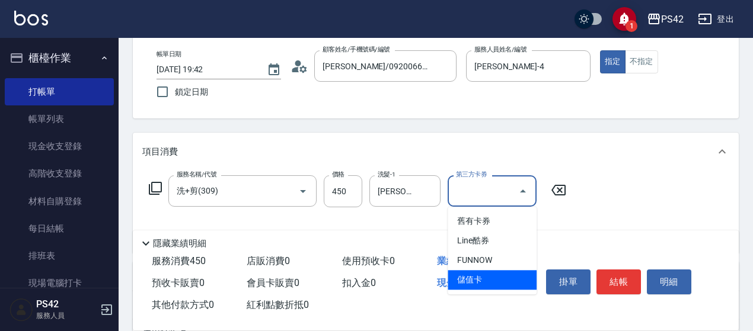
type input "儲值卡"
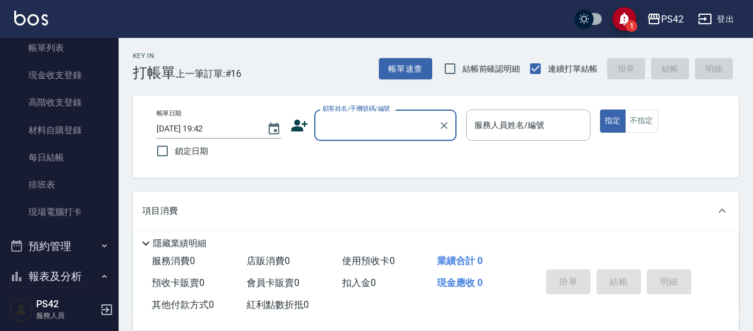
scroll to position [237, 0]
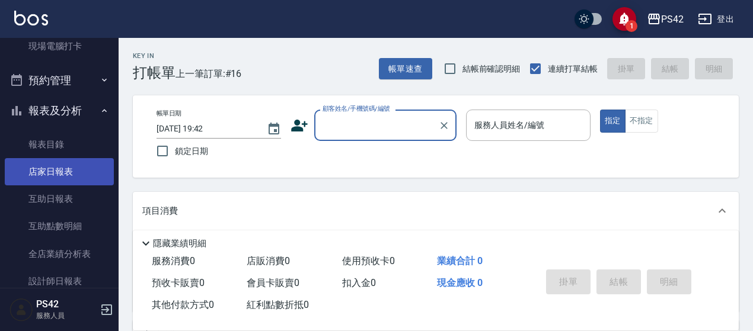
click at [74, 180] on link "店家日報表" at bounding box center [59, 171] width 109 height 27
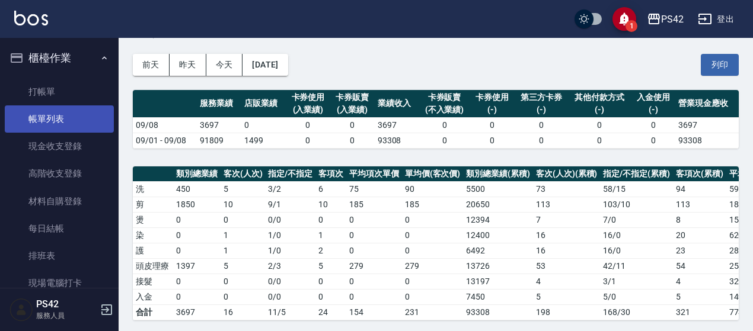
scroll to position [7, 0]
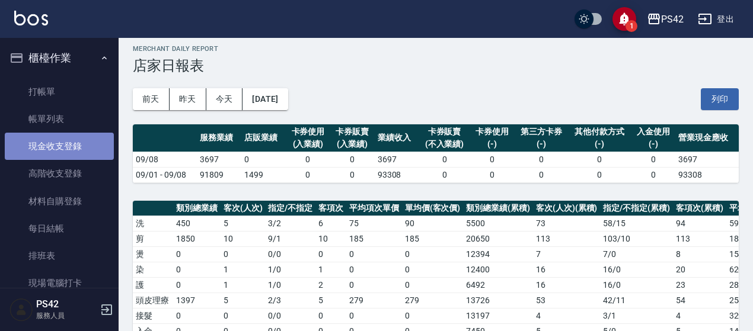
click at [64, 145] on link "現金收支登錄" at bounding box center [59, 146] width 109 height 27
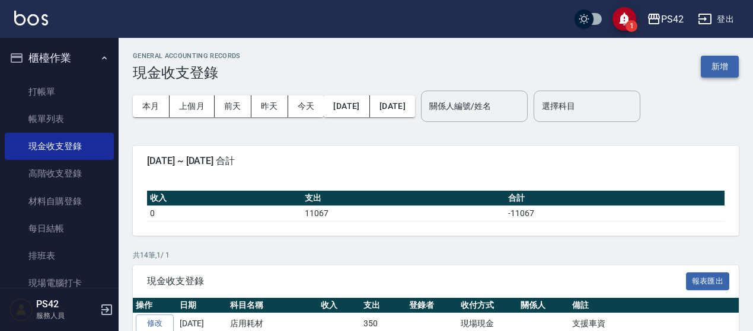
click at [716, 64] on button "新增" at bounding box center [720, 67] width 38 height 22
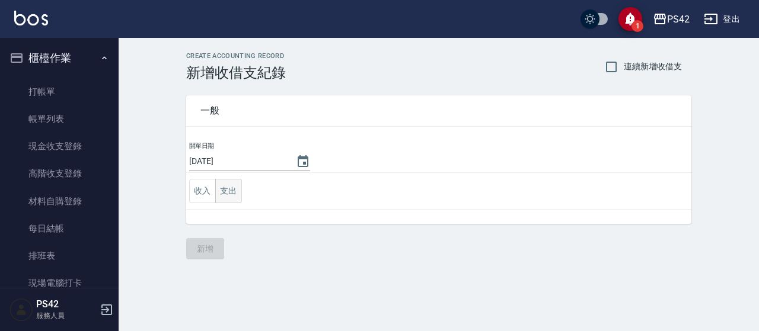
drag, startPoint x: 226, startPoint y: 194, endPoint x: 235, endPoint y: 191, distance: 9.4
click at [228, 194] on button "支出" at bounding box center [228, 191] width 27 height 24
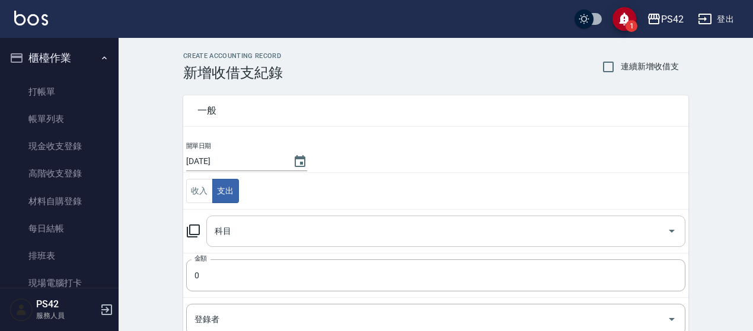
click at [243, 226] on input "科目" at bounding box center [437, 231] width 450 height 21
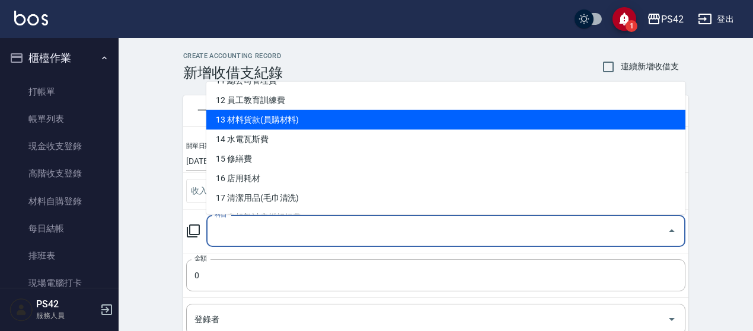
scroll to position [296, 0]
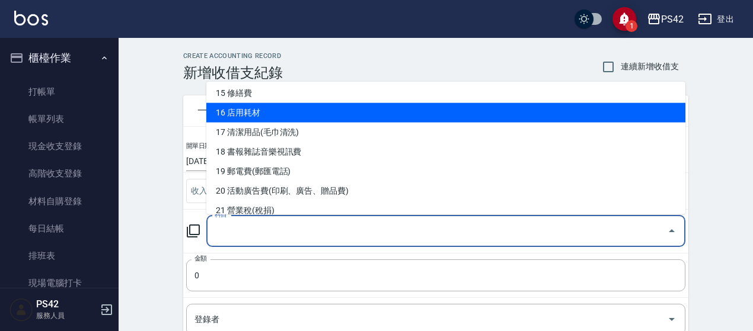
click at [303, 117] on li "16 店用耗材" at bounding box center [445, 113] width 479 height 20
type input "16 店用耗材"
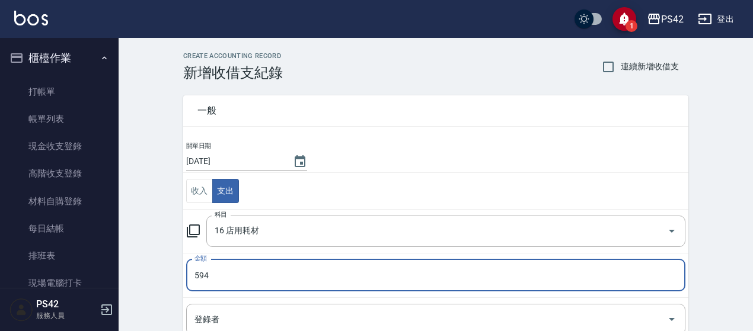
type input "594"
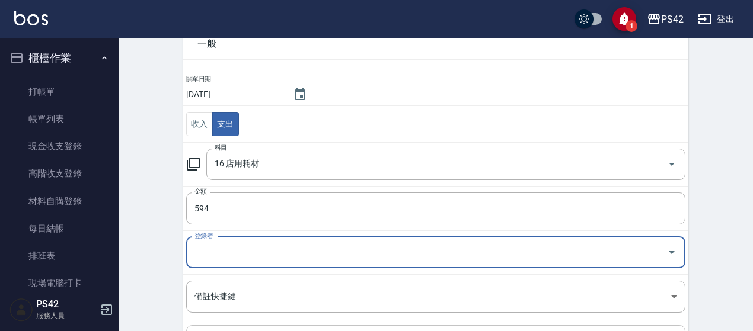
scroll to position [190, 0]
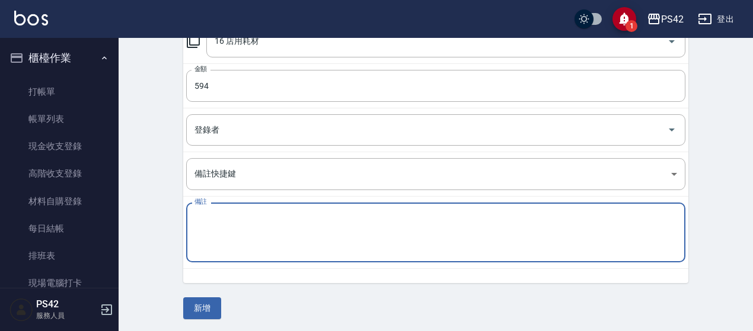
click at [264, 233] on textarea "備註" at bounding box center [435, 233] width 483 height 40
type textarea "面紙"
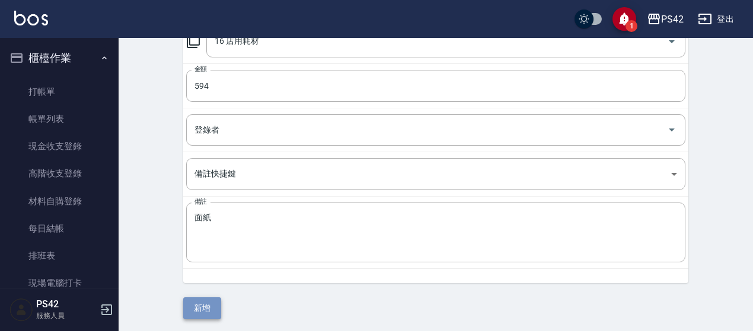
click at [202, 298] on button "新增" at bounding box center [202, 309] width 38 height 22
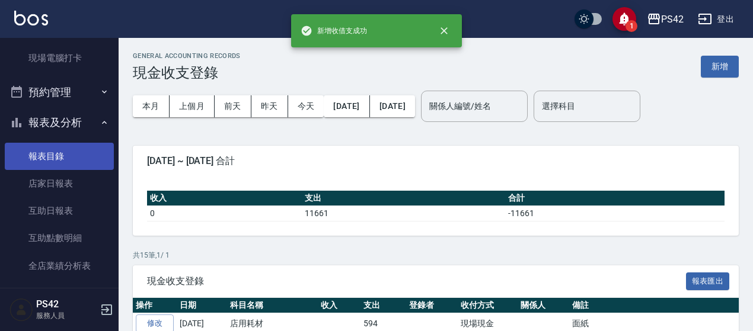
scroll to position [237, 0]
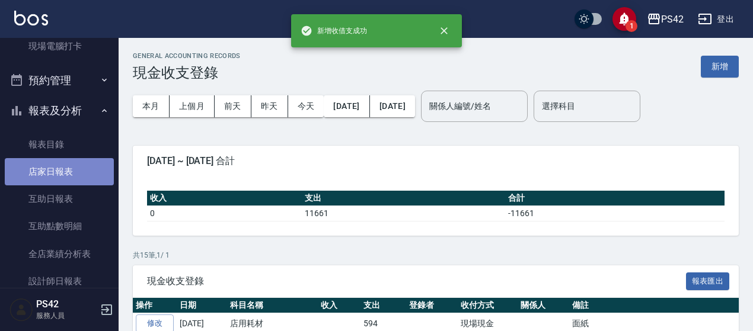
click at [74, 177] on link "店家日報表" at bounding box center [59, 171] width 109 height 27
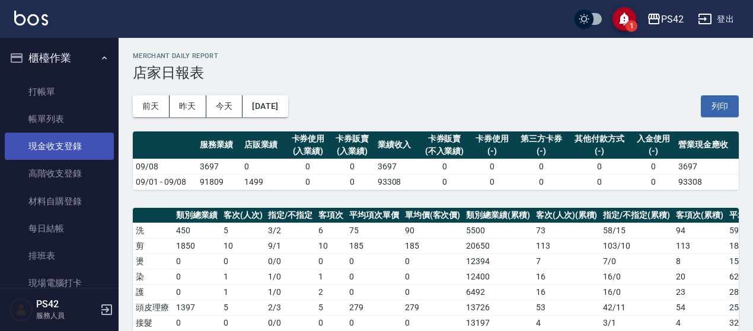
click at [80, 142] on link "現金收支登錄" at bounding box center [59, 146] width 109 height 27
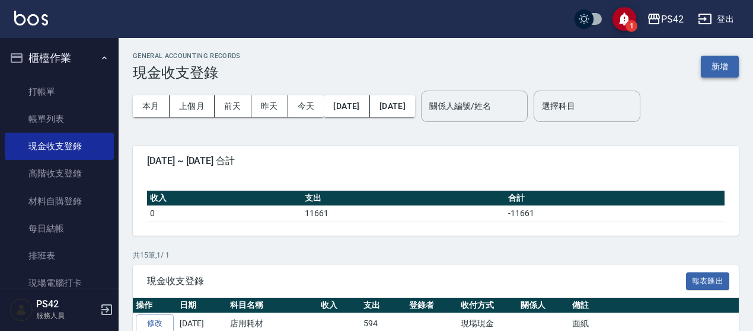
click at [707, 70] on button "新增" at bounding box center [720, 67] width 38 height 22
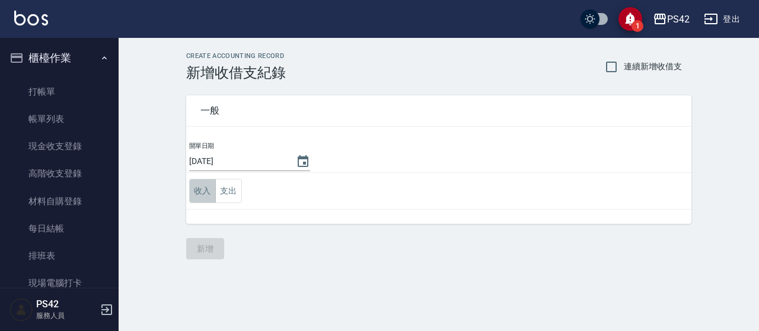
click at [203, 195] on button "收入" at bounding box center [202, 191] width 27 height 24
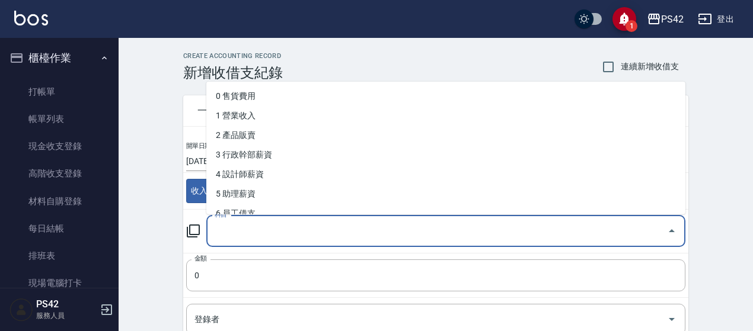
click at [228, 235] on input "科目" at bounding box center [437, 231] width 450 height 21
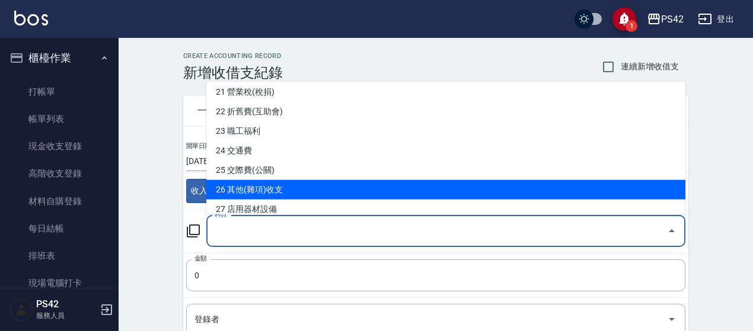
click at [314, 186] on li "26 其他(雜項)收支" at bounding box center [445, 190] width 479 height 20
type input "26 其他(雜項)收支"
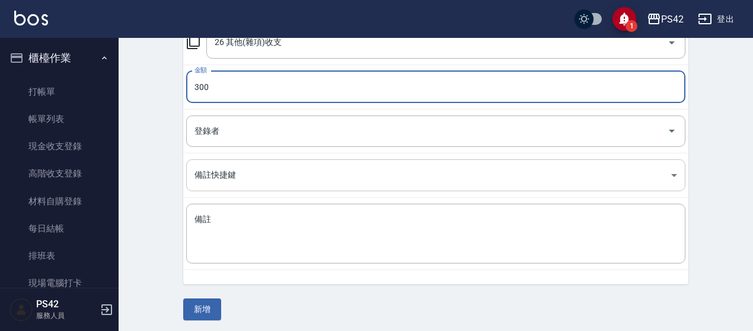
scroll to position [190, 0]
type input "300"
click at [187, 235] on td "備註 x 備註" at bounding box center [435, 233] width 505 height 72
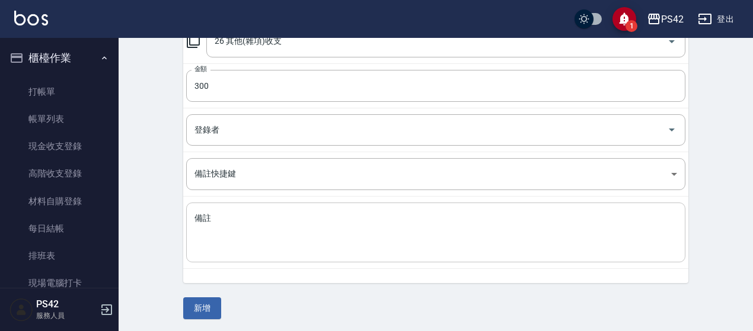
click at [222, 226] on textarea "備註" at bounding box center [435, 233] width 483 height 40
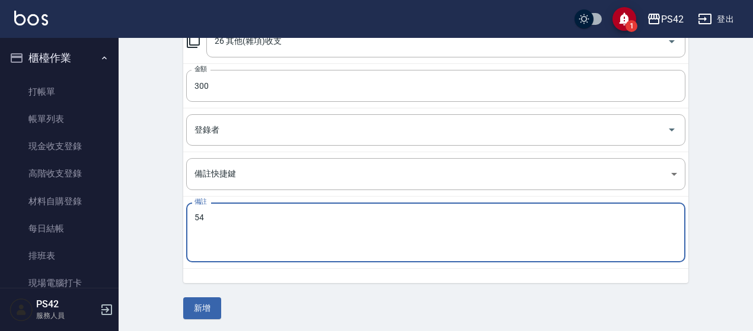
type textarea "5"
type textarea "制服"
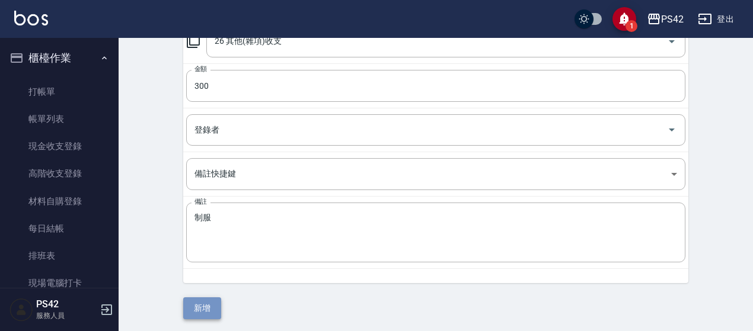
click at [204, 308] on button "新增" at bounding box center [202, 309] width 38 height 22
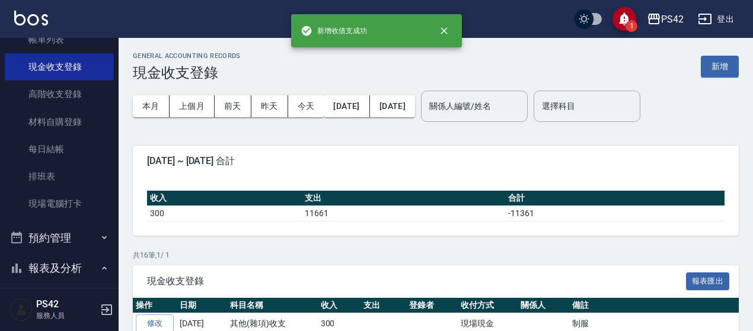
scroll to position [178, 0]
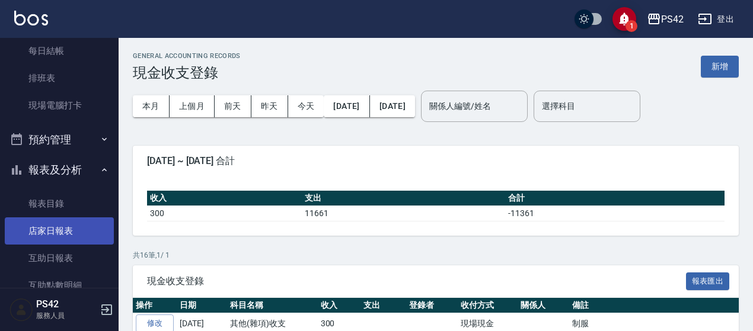
click at [47, 228] on link "店家日報表" at bounding box center [59, 231] width 109 height 27
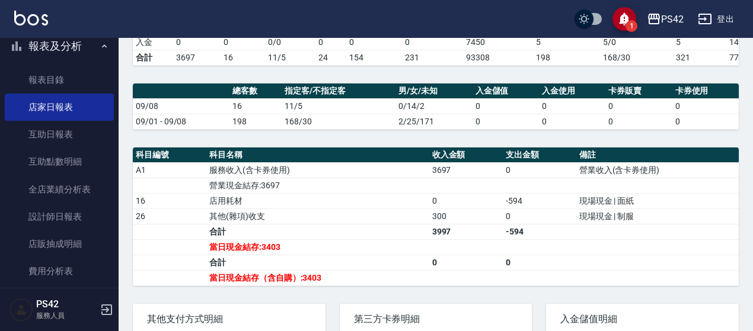
scroll to position [409, 0]
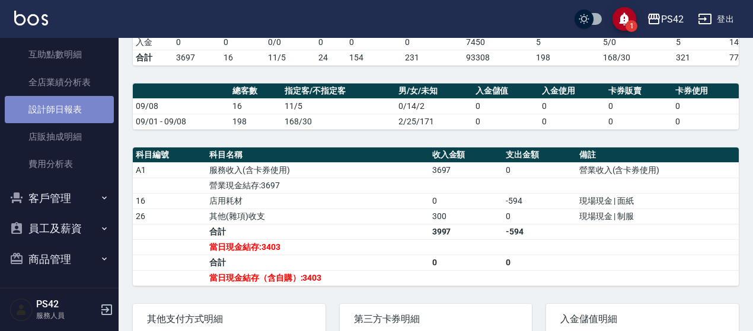
click at [68, 112] on link "設計師日報表" at bounding box center [59, 109] width 109 height 27
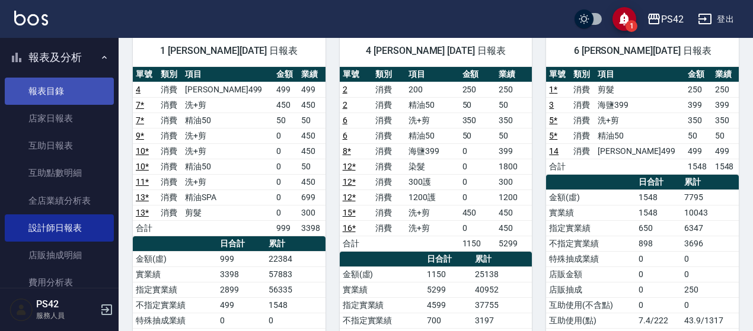
scroll to position [231, 0]
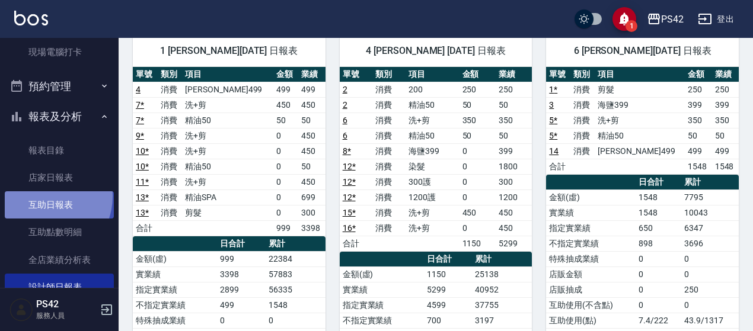
click at [41, 197] on link "互助日報表" at bounding box center [59, 204] width 109 height 27
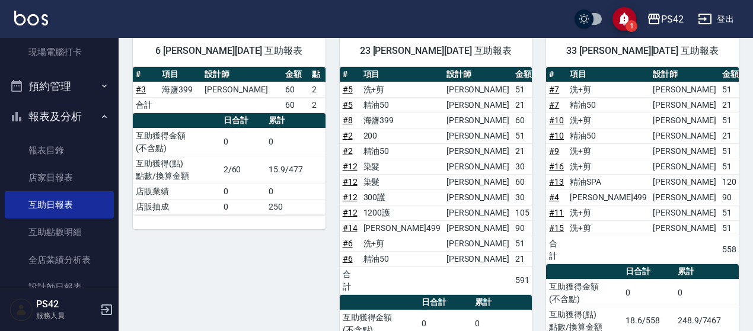
scroll to position [140, 0]
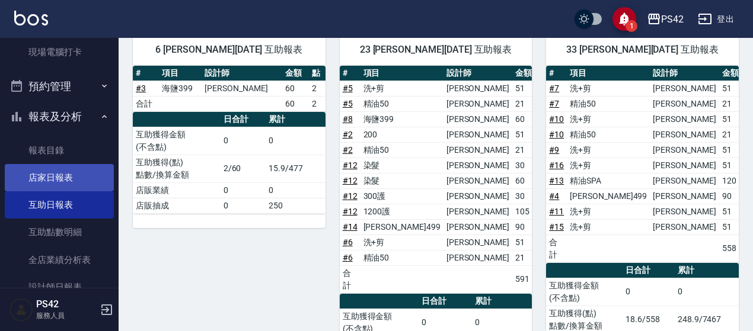
click at [88, 182] on link "店家日報表" at bounding box center [59, 177] width 109 height 27
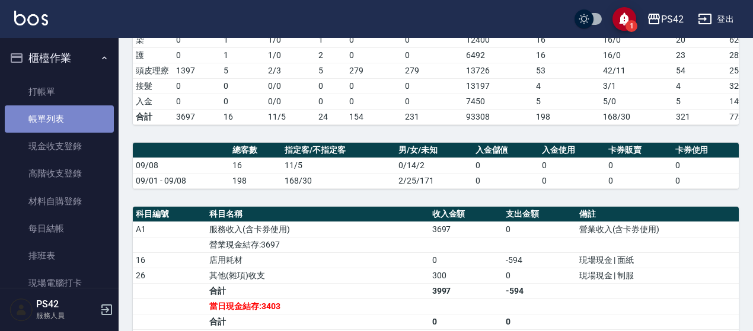
click at [78, 120] on link "帳單列表" at bounding box center [59, 119] width 109 height 27
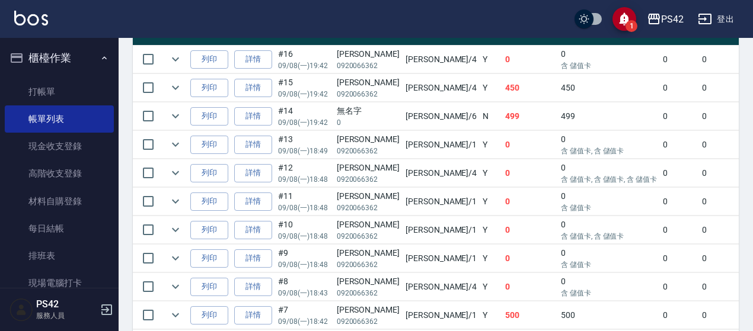
scroll to position [330, 0]
